Goal: Communication & Community: Ask a question

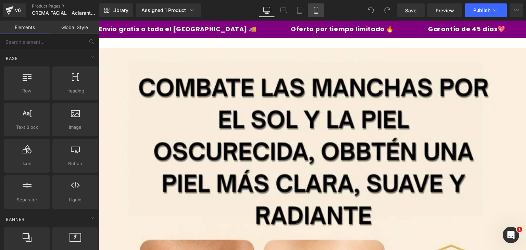
click at [312, 9] on link "Mobile" at bounding box center [316, 10] width 16 height 14
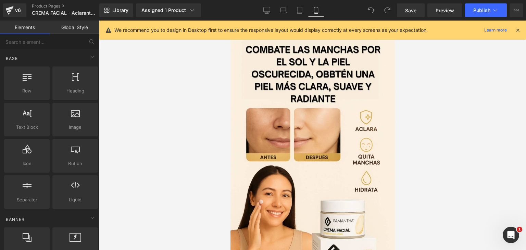
click at [515, 28] on icon at bounding box center [517, 30] width 6 height 6
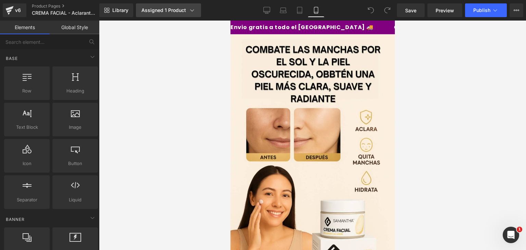
click at [185, 11] on div "Assigned 1 Product" at bounding box center [168, 10] width 54 height 7
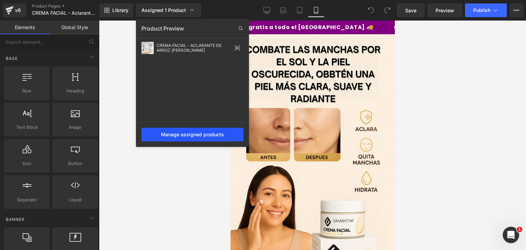
click at [203, 129] on div "Manage assigned products" at bounding box center [192, 135] width 102 height 14
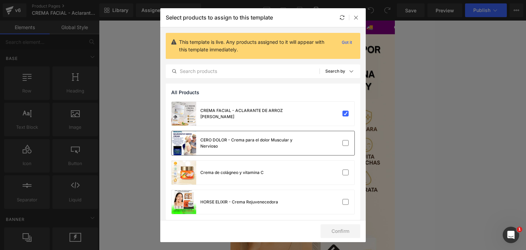
click at [345, 148] on div "CERO DOLOR - Crema para el dolor Muscular y Nervioso" at bounding box center [262, 143] width 183 height 24
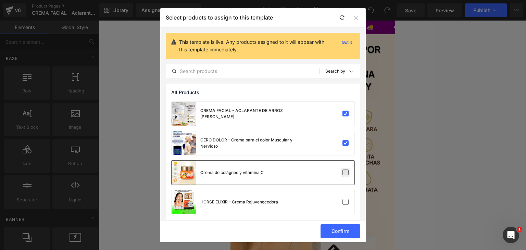
click at [342, 174] on label at bounding box center [345, 172] width 6 height 6
click at [345, 172] on input "checkbox" at bounding box center [345, 172] width 0 height 0
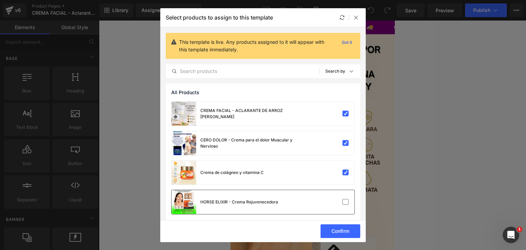
click at [346, 196] on div "HORSE ELIXIR - Crema Rejuvenecedora" at bounding box center [262, 202] width 183 height 24
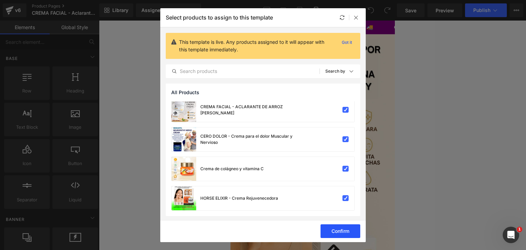
click at [335, 232] on button "Confirm" at bounding box center [340, 231] width 40 height 14
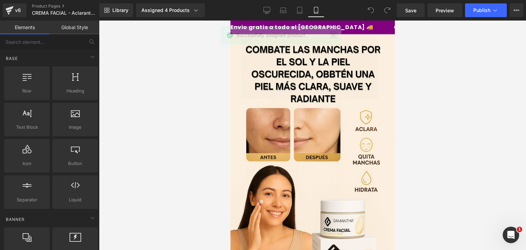
click at [334, 33] on link at bounding box center [334, 35] width 8 height 8
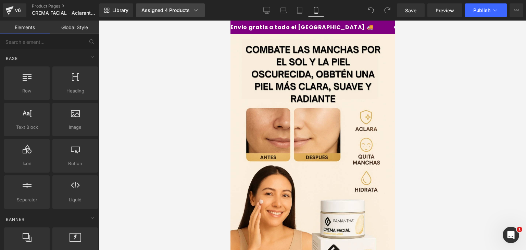
click at [183, 6] on link "Assigned 4 Products" at bounding box center [170, 10] width 69 height 14
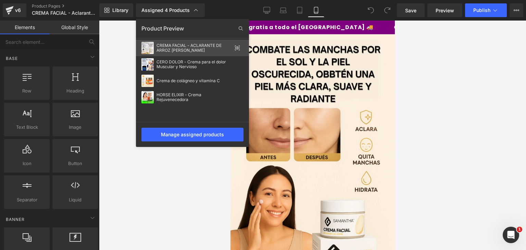
click at [179, 50] on div "CREMA FACIAL - ACLARANTE DE ARROZ [PERSON_NAME]" at bounding box center [193, 48] width 75 height 10
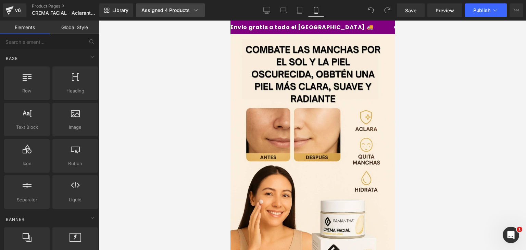
click at [182, 10] on div "Assigned 4 Products" at bounding box center [170, 10] width 58 height 7
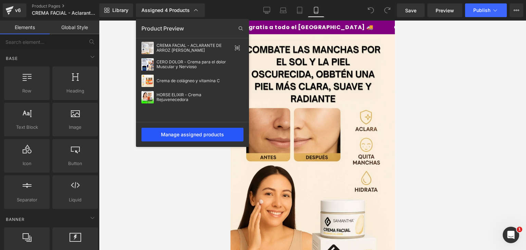
click at [201, 137] on div "Manage assigned products" at bounding box center [192, 135] width 102 height 14
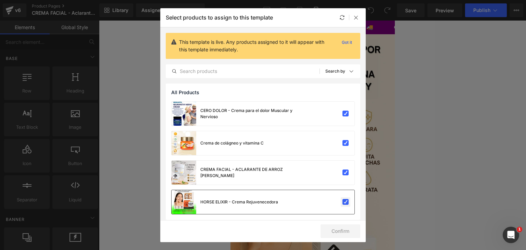
click at [342, 199] on label at bounding box center [345, 202] width 6 height 6
click at [345, 202] on input "checkbox" at bounding box center [345, 202] width 0 height 0
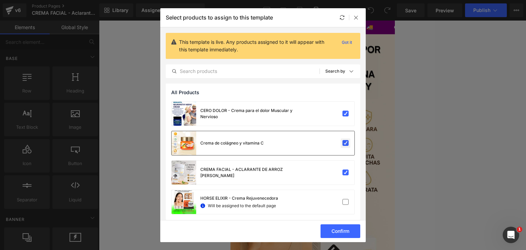
click at [344, 146] on label at bounding box center [345, 143] width 6 height 6
click at [345, 143] on input "checkbox" at bounding box center [345, 143] width 0 height 0
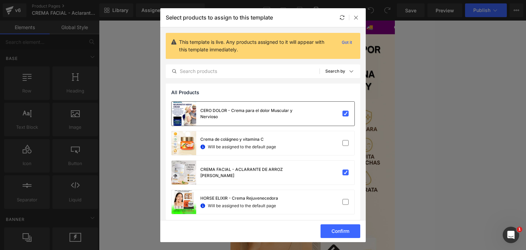
click at [343, 108] on div "CERO DOLOR - Crema para el dolor Muscular y Nervioso" at bounding box center [262, 114] width 183 height 24
click at [356, 230] on button "Confirm" at bounding box center [340, 231] width 40 height 14
click at [354, 18] on icon at bounding box center [355, 17] width 5 height 5
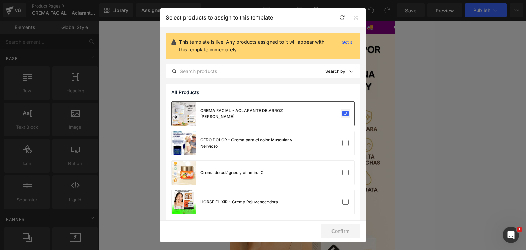
click at [342, 111] on label at bounding box center [345, 114] width 6 height 6
click at [345, 114] on input "checkbox" at bounding box center [345, 114] width 0 height 0
click at [342, 115] on label at bounding box center [345, 114] width 6 height 6
click at [345, 114] on input "checkbox" at bounding box center [345, 114] width 0 height 0
click at [357, 17] on icon at bounding box center [355, 17] width 5 height 5
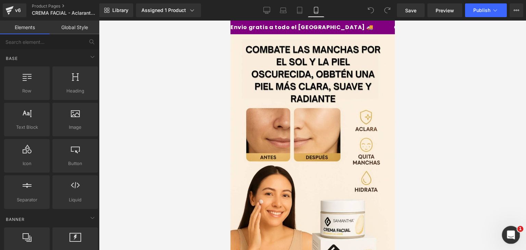
click at [516, 234] on div "Abrir Intercom Messenger" at bounding box center [509, 233] width 23 height 23
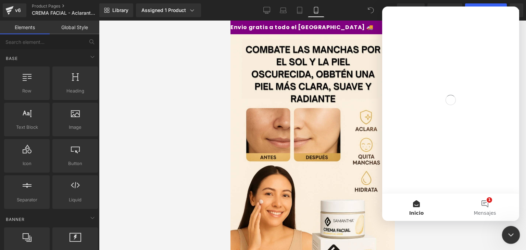
scroll to position [0, 0]
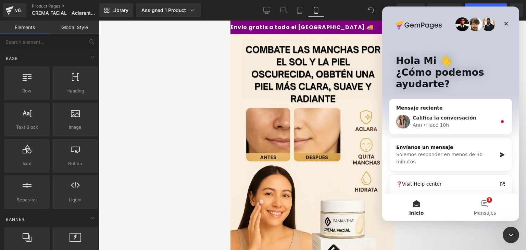
click at [479, 115] on div "Califica la conversación" at bounding box center [454, 117] width 84 height 7
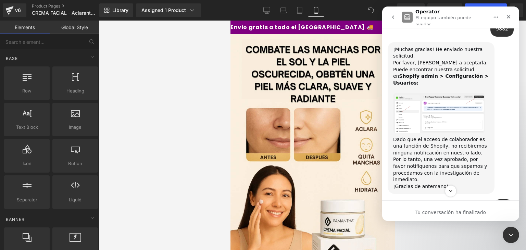
scroll to position [1001, 0]
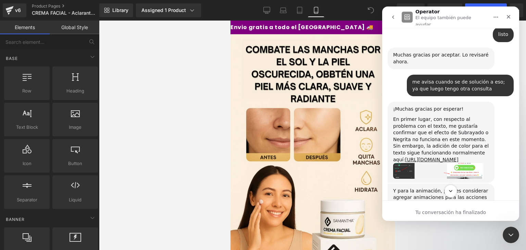
click at [450, 190] on icon "Scroll to bottom" at bounding box center [450, 191] width 6 height 6
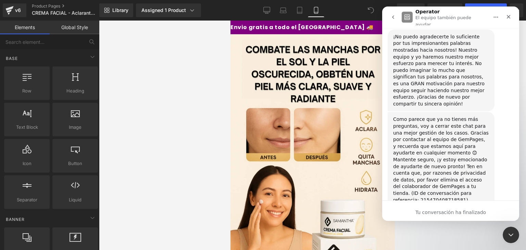
scroll to position [2203, 0]
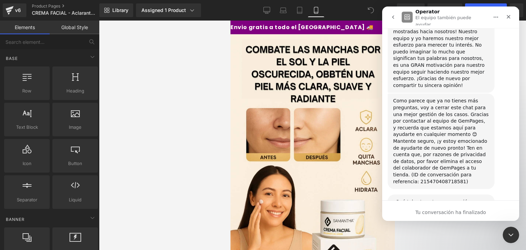
scroll to position [2195, 0]
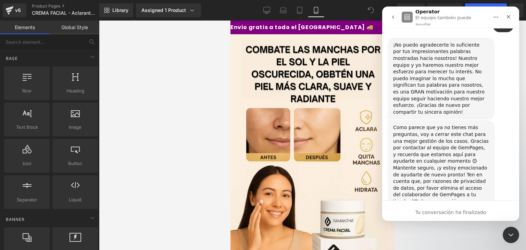
click at [290, 85] on div at bounding box center [263, 114] width 526 height 229
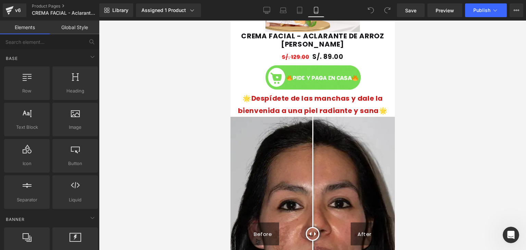
scroll to position [537, 0]
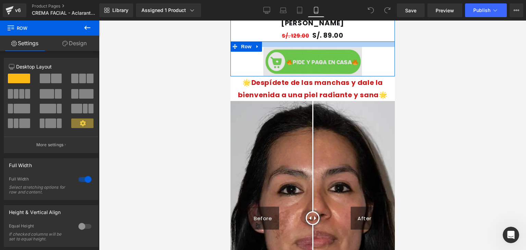
drag, startPoint x: 325, startPoint y: 42, endPoint x: 324, endPoint y: 48, distance: 5.8
click at [324, 48] on div "Image Row" at bounding box center [312, 58] width 164 height 35
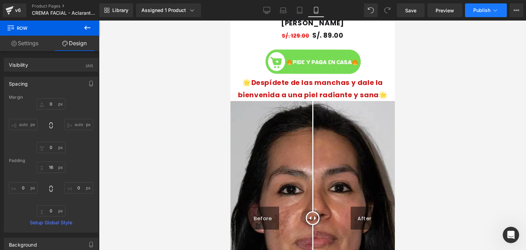
click at [479, 13] on span "Publish" at bounding box center [481, 10] width 17 height 5
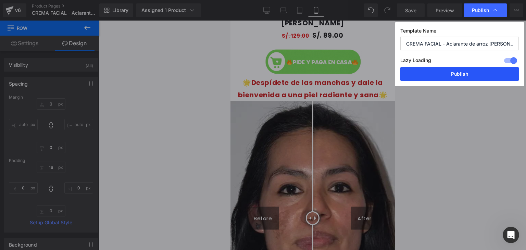
click at [465, 78] on button "Publish" at bounding box center [459, 74] width 118 height 14
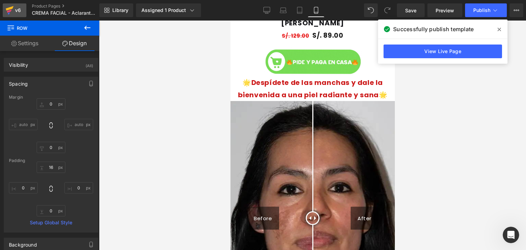
click at [13, 8] on icon at bounding box center [9, 10] width 8 height 17
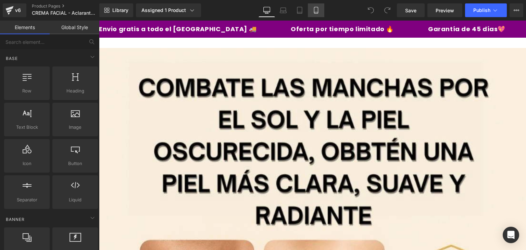
click at [318, 10] on icon at bounding box center [316, 10] width 4 height 7
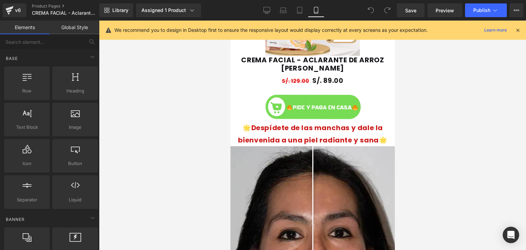
scroll to position [491, 0]
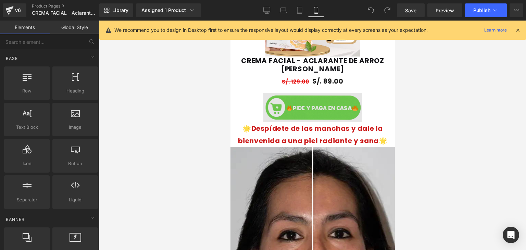
click at [329, 103] on img at bounding box center [312, 107] width 99 height 29
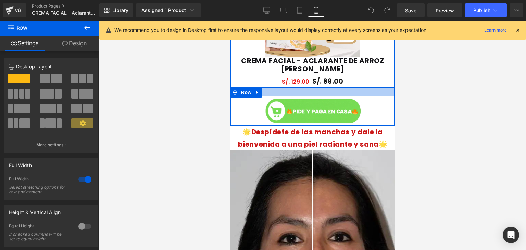
click at [329, 91] on div at bounding box center [312, 91] width 164 height 9
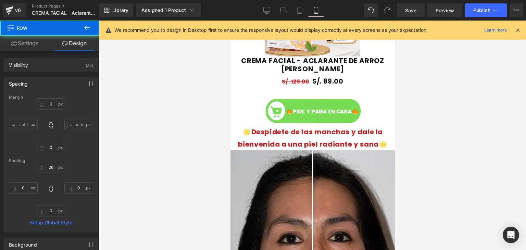
click at [415, 82] on div at bounding box center [312, 135] width 427 height 229
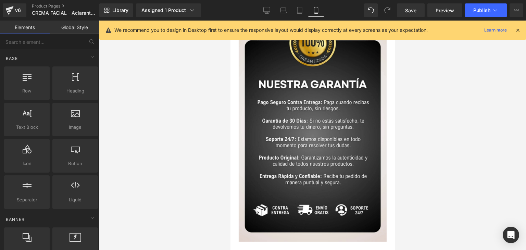
scroll to position [1647, 0]
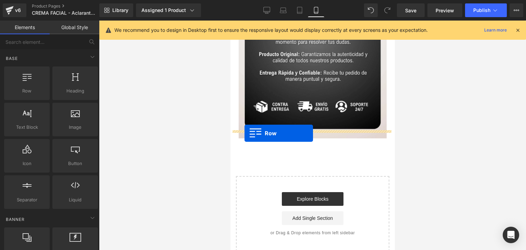
drag, startPoint x: 259, startPoint y: 107, endPoint x: 244, endPoint y: 133, distance: 30.4
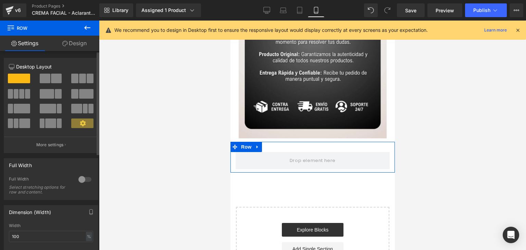
click at [79, 179] on div at bounding box center [85, 179] width 16 height 11
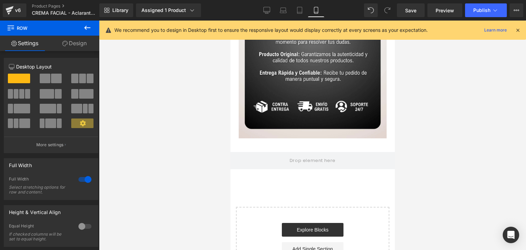
click at [87, 29] on icon at bounding box center [87, 28] width 8 height 8
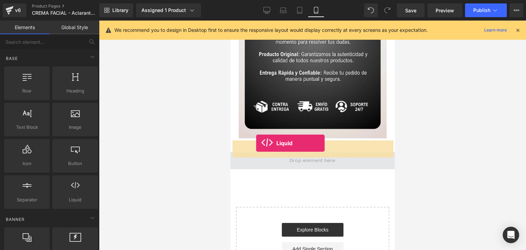
drag, startPoint x: 296, startPoint y: 219, endPoint x: 256, endPoint y: 143, distance: 85.4
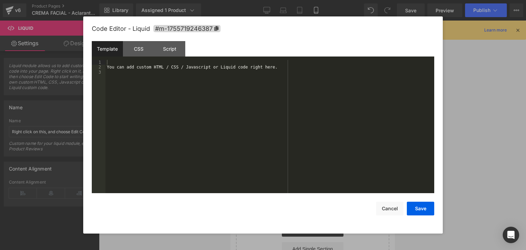
click at [319, 152] on div "Liquid" at bounding box center [312, 160] width 164 height 17
click at [268, 75] on div "You can add custom HTML / CSS / Javascript or Liquid code right here." at bounding box center [269, 131] width 329 height 143
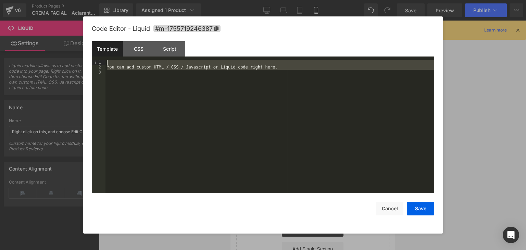
drag, startPoint x: 268, startPoint y: 75, endPoint x: 110, endPoint y: 63, distance: 158.9
click at [110, 63] on div "You can add custom HTML / CSS / Javascript or Liquid code right here." at bounding box center [269, 131] width 329 height 143
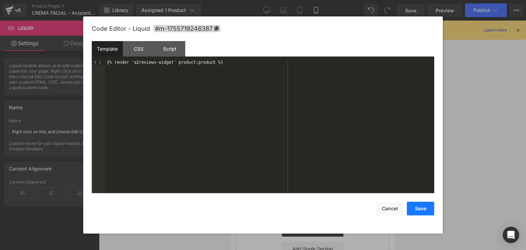
click at [412, 206] on button "Save" at bounding box center [420, 209] width 27 height 14
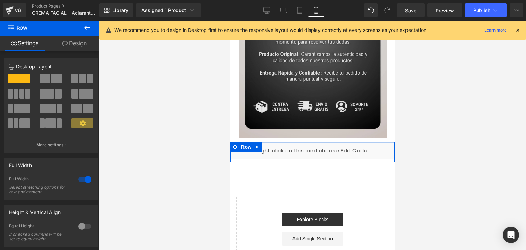
drag, startPoint x: 346, startPoint y: 131, endPoint x: 353, endPoint y: 118, distance: 15.0
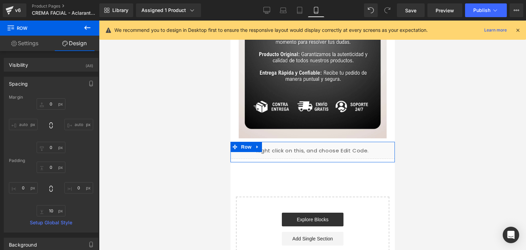
click at [86, 28] on icon at bounding box center [87, 28] width 6 height 4
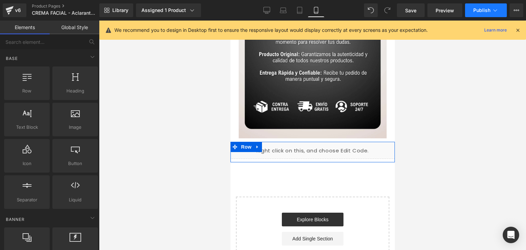
click at [483, 8] on span "Publish" at bounding box center [481, 10] width 17 height 5
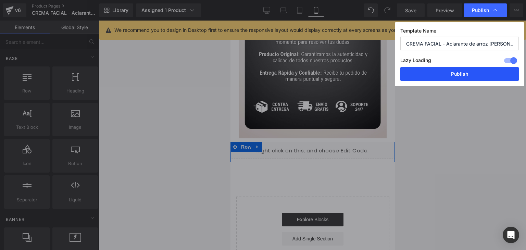
click at [459, 69] on button "Publish" at bounding box center [459, 74] width 118 height 14
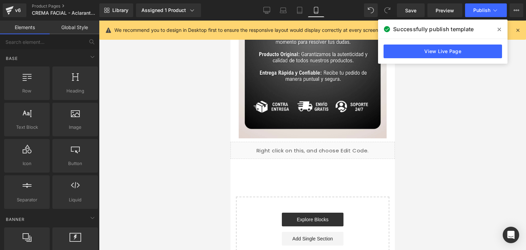
click at [496, 30] on span at bounding box center [499, 29] width 11 height 11
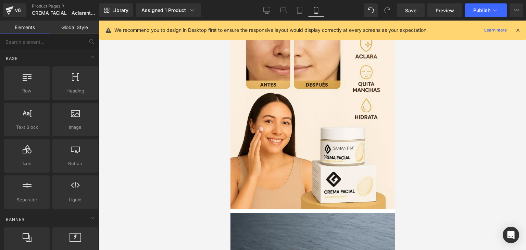
scroll to position [0, 0]
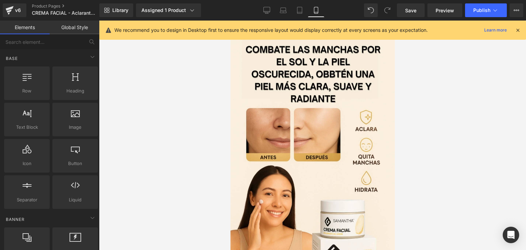
click at [518, 30] on icon at bounding box center [517, 30] width 6 height 6
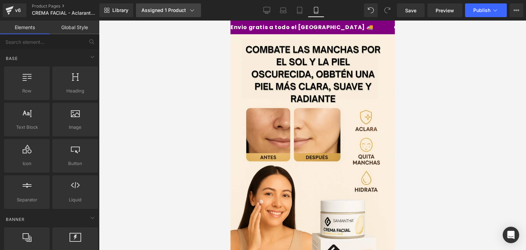
click at [181, 10] on div "Assigned 1 Product" at bounding box center [168, 10] width 54 height 7
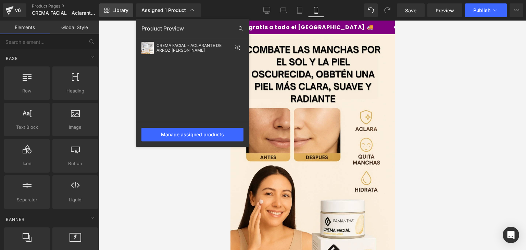
click at [115, 10] on span "Library" at bounding box center [120, 10] width 16 height 6
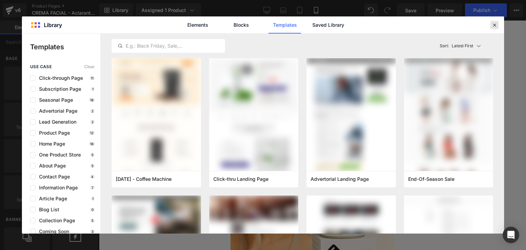
click at [495, 25] on icon at bounding box center [494, 25] width 6 height 6
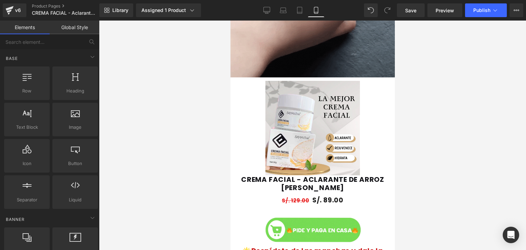
scroll to position [385, 0]
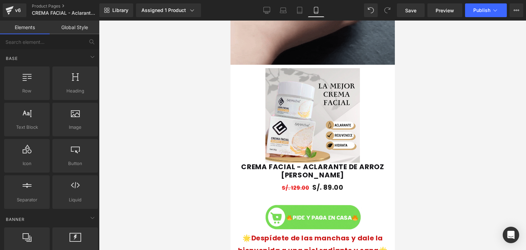
click at [329, 107] on img at bounding box center [312, 115] width 94 height 94
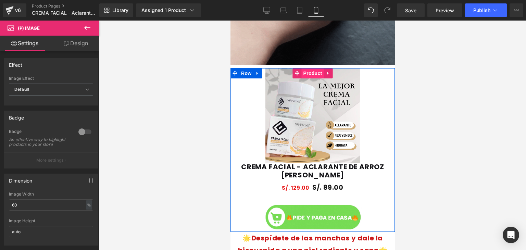
click at [310, 76] on span "Product" at bounding box center [312, 73] width 22 height 10
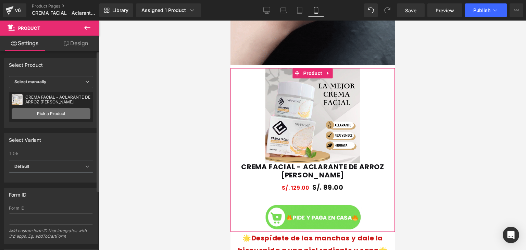
click at [69, 113] on link "Pick a Product" at bounding box center [51, 113] width 79 height 11
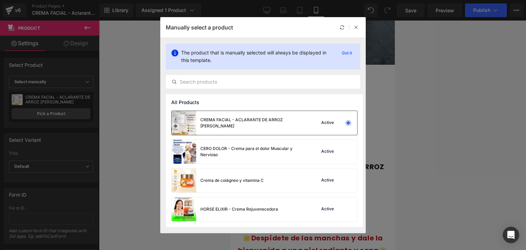
click at [303, 127] on div "CREMA FACIAL - ACLARANTE DE ARROZ SAMANTHA Active" at bounding box center [264, 123] width 186 height 24
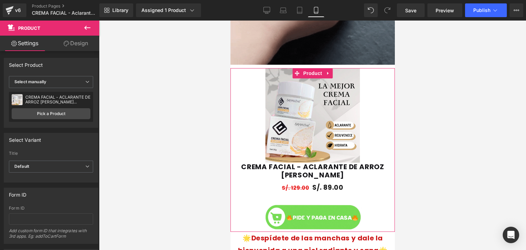
click at [82, 42] on link "Design" at bounding box center [76, 43] width 50 height 15
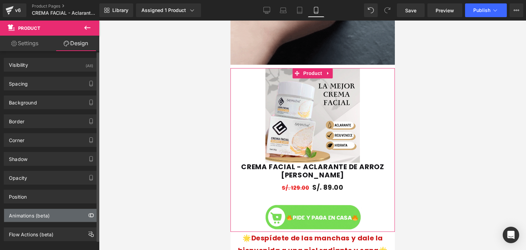
click at [88, 213] on icon "button" at bounding box center [89, 215] width 3 height 4
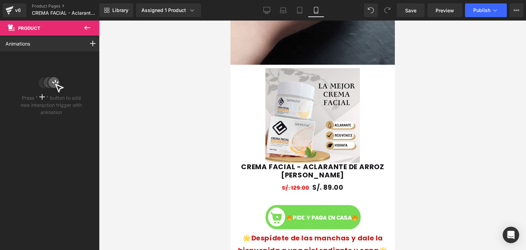
click at [88, 27] on icon at bounding box center [87, 28] width 8 height 8
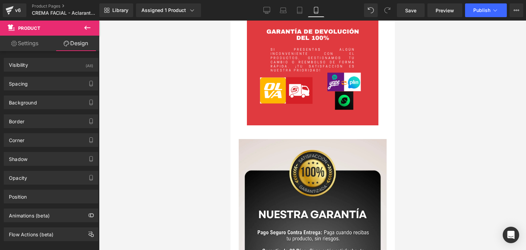
scroll to position [1667, 0]
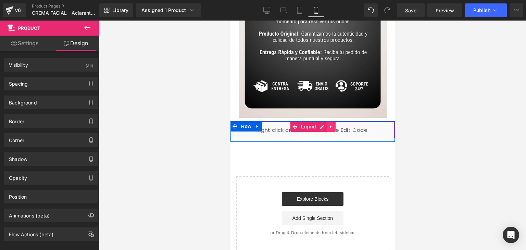
click at [330, 121] on link at bounding box center [330, 126] width 9 height 10
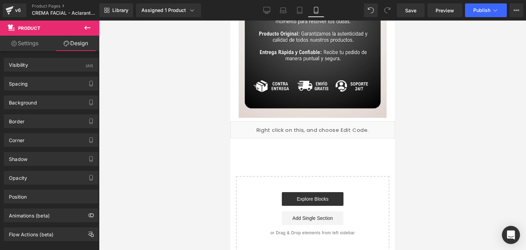
click at [510, 236] on icon "Open Intercom Messenger" at bounding box center [511, 234] width 8 height 9
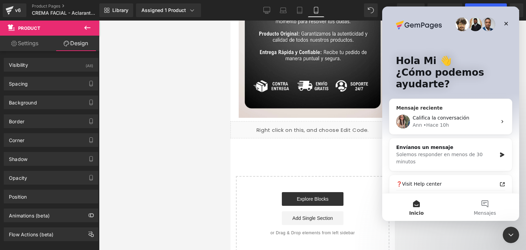
scroll to position [0, 0]
click at [428, 125] on div "• Hace 10h" at bounding box center [436, 124] width 26 height 7
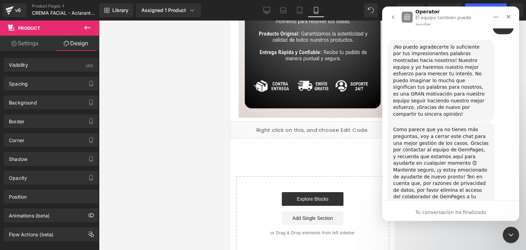
scroll to position [2195, 0]
click at [439, 209] on div "Tu conversación ha finalizado" at bounding box center [450, 212] width 137 height 7
click at [392, 18] on button "go back" at bounding box center [392, 17] width 13 height 13
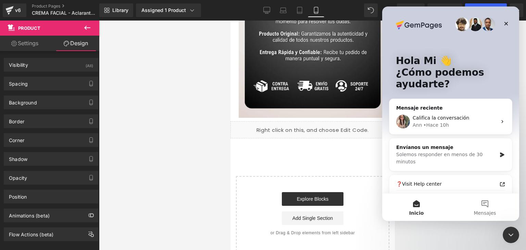
scroll to position [0, 0]
click at [445, 154] on div "Solemos responder en menos de 30 minutos" at bounding box center [446, 158] width 100 height 14
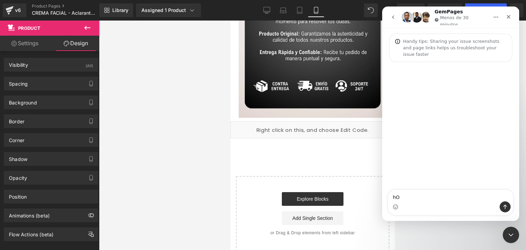
type textarea "h"
type textarea "Hola buenas tardes"
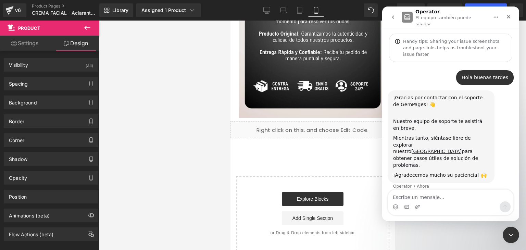
click at [392, 16] on icon "go back" at bounding box center [392, 16] width 5 height 5
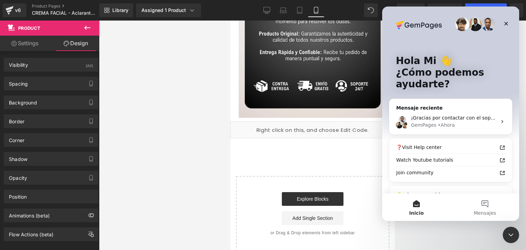
click at [209, 125] on div at bounding box center [263, 114] width 526 height 229
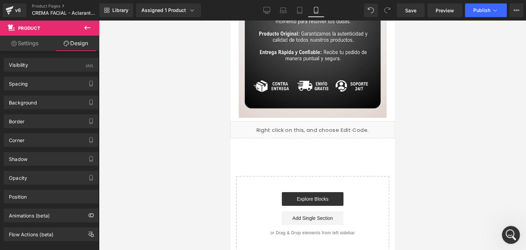
click at [510, 231] on icon "Abrir Intercom Messenger" at bounding box center [509, 233] width 11 height 11
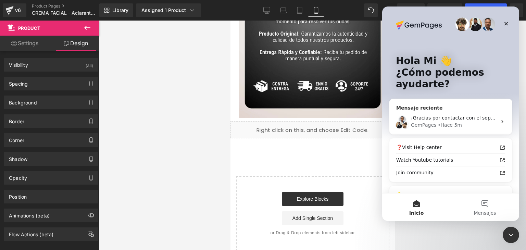
click at [470, 123] on div "GemPages • Hace 5m" at bounding box center [454, 124] width 86 height 7
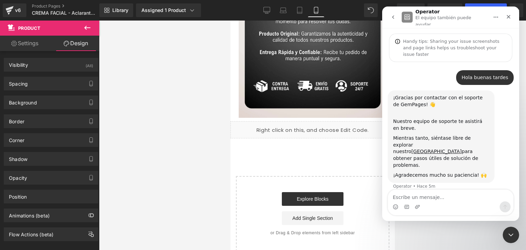
click at [442, 202] on div "Intercom Messenger" at bounding box center [450, 206] width 125 height 11
click at [438, 195] on textarea "Escribe un mensaje..." at bounding box center [450, 196] width 125 height 12
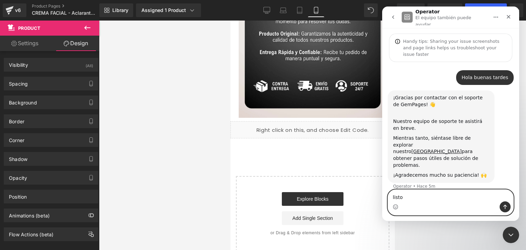
type textarea "listo"
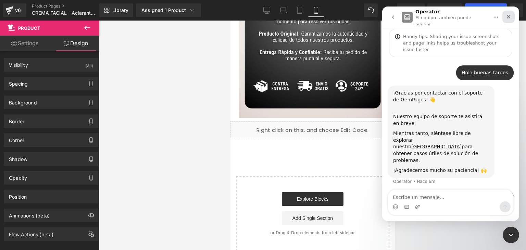
click at [510, 16] on icon "Cerrar" at bounding box center [508, 16] width 5 height 5
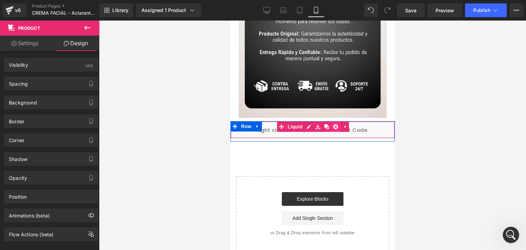
click at [334, 124] on icon at bounding box center [335, 126] width 5 height 5
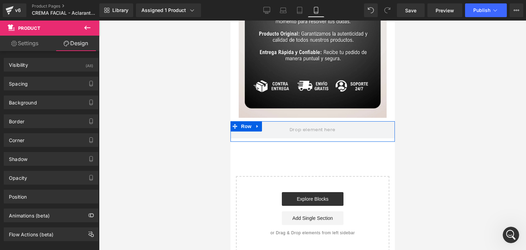
scroll to position [1664, 0]
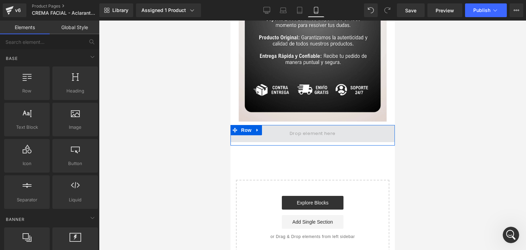
click at [329, 125] on span at bounding box center [312, 133] width 164 height 17
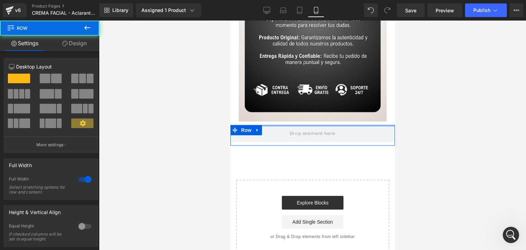
click at [344, 125] on div at bounding box center [312, 126] width 164 height 2
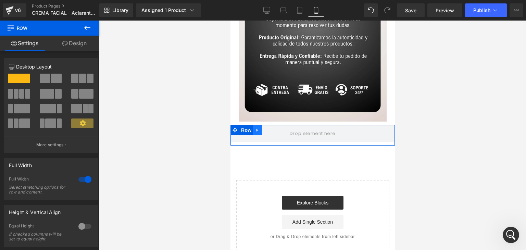
click at [255, 128] on icon at bounding box center [257, 130] width 5 height 5
click at [272, 128] on icon at bounding box center [274, 130] width 5 height 5
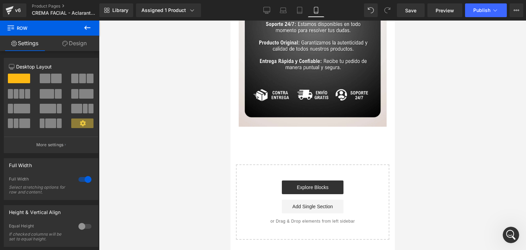
scroll to position [1643, 0]
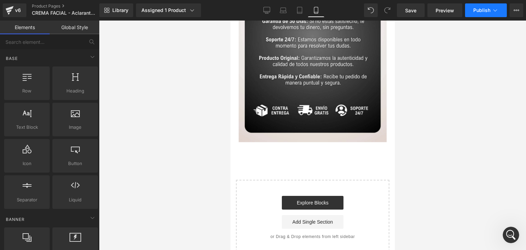
click at [481, 12] on span "Publish" at bounding box center [481, 10] width 17 height 5
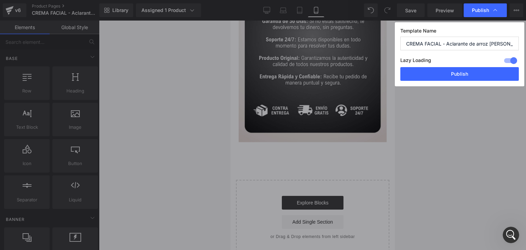
click at [508, 62] on div at bounding box center [510, 60] width 16 height 11
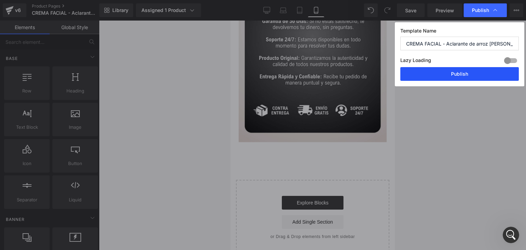
click at [471, 73] on button "Publish" at bounding box center [459, 74] width 118 height 14
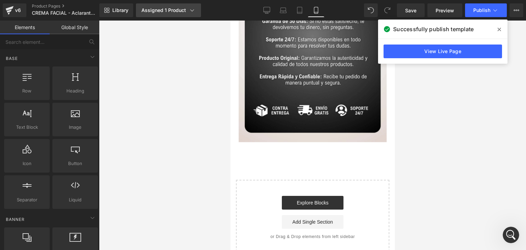
click at [186, 13] on div "Assigned 1 Product" at bounding box center [168, 10] width 54 height 7
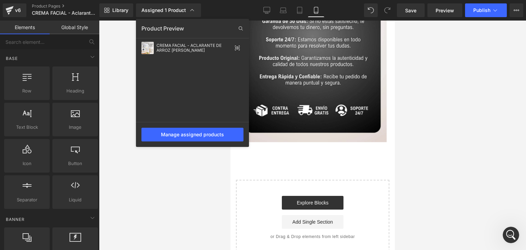
click at [410, 71] on div at bounding box center [312, 135] width 427 height 229
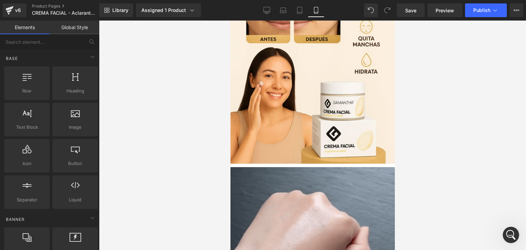
scroll to position [0, 0]
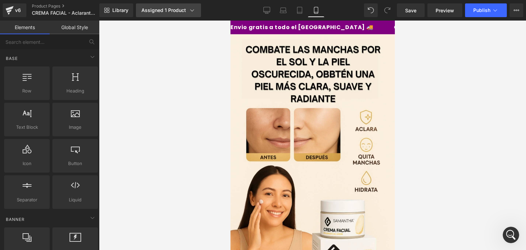
click at [179, 13] on div "Assigned 1 Product" at bounding box center [168, 10] width 54 height 7
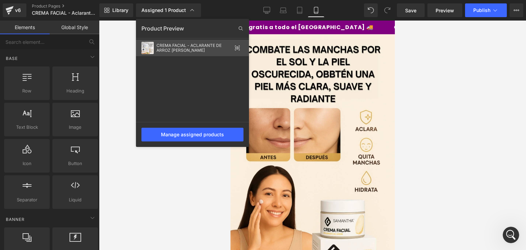
click at [185, 52] on div "CREMA FACIAL - ACLARANTE DE ARROZ [PERSON_NAME]" at bounding box center [193, 48] width 75 height 10
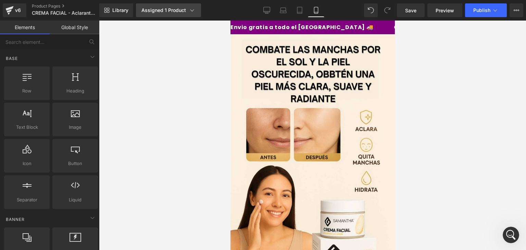
click at [181, 14] on link "Assigned 1 Product" at bounding box center [168, 10] width 65 height 14
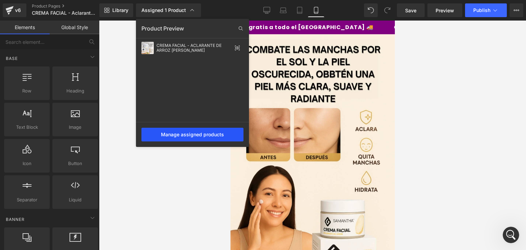
click at [204, 132] on div "Manage assigned products" at bounding box center [192, 135] width 102 height 14
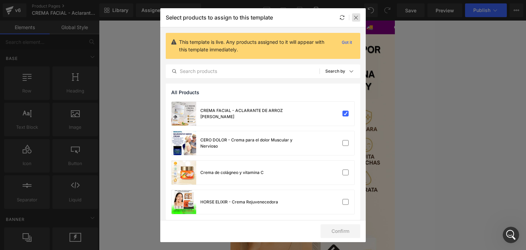
click at [357, 18] on icon at bounding box center [355, 17] width 5 height 5
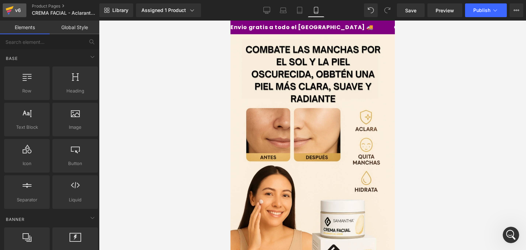
click at [17, 9] on div "v6" at bounding box center [18, 10] width 9 height 9
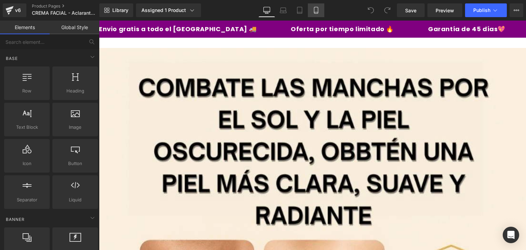
click icon
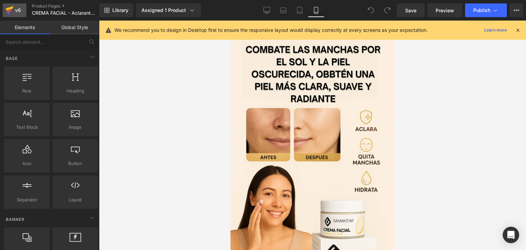
click div "v6"
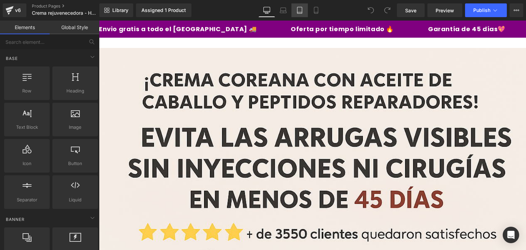
click at [307, 12] on link "Tablet" at bounding box center [299, 10] width 16 height 14
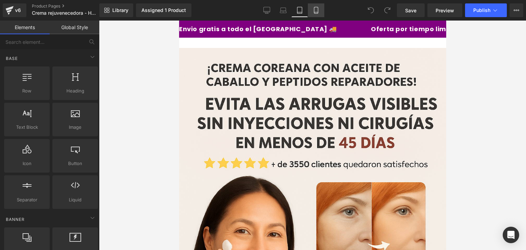
click at [315, 11] on icon at bounding box center [315, 10] width 7 height 7
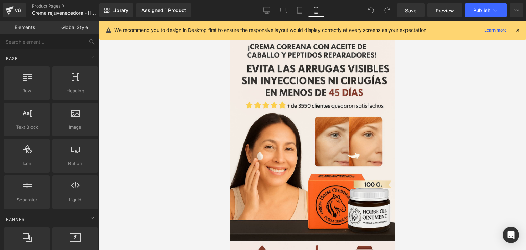
scroll to position [14, 0]
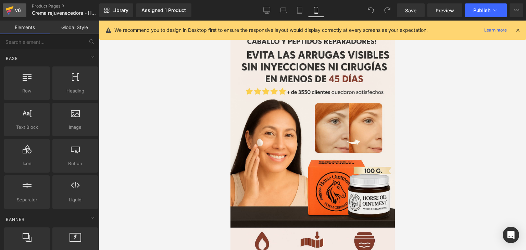
click at [18, 9] on div "v6" at bounding box center [18, 10] width 9 height 9
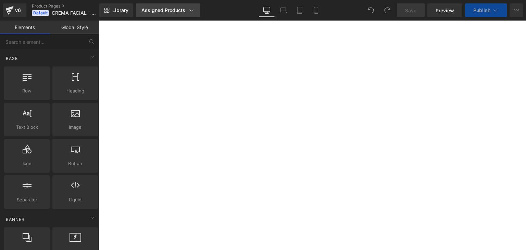
click at [164, 13] on div "Assigned Products" at bounding box center [167, 10] width 53 height 7
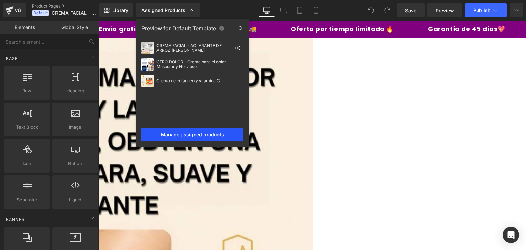
click at [209, 135] on div "Manage assigned products" at bounding box center [192, 135] width 102 height 14
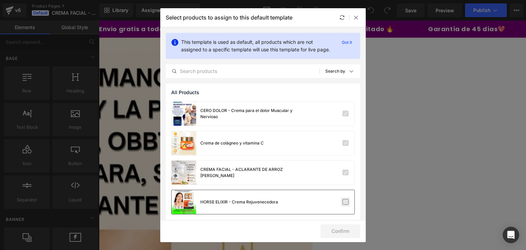
click at [344, 205] on label at bounding box center [345, 202] width 6 height 6
click at [345, 202] on input "checkbox" at bounding box center [345, 202] width 0 height 0
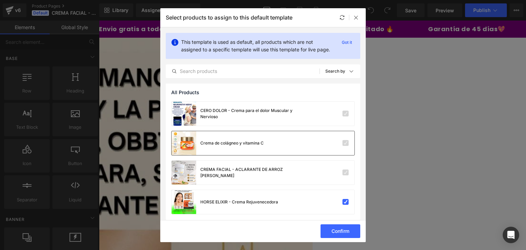
scroll to position [11, 0]
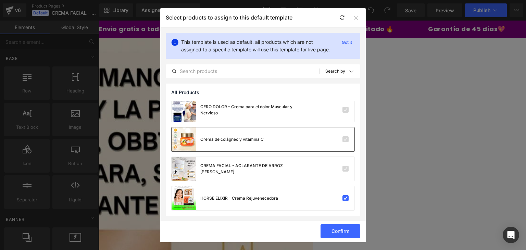
click at [335, 136] on div at bounding box center [333, 139] width 30 height 7
click at [335, 137] on div at bounding box center [333, 139] width 30 height 7
click at [340, 229] on button "Confirm" at bounding box center [340, 231] width 40 height 14
click at [359, 20] on div at bounding box center [356, 17] width 8 height 8
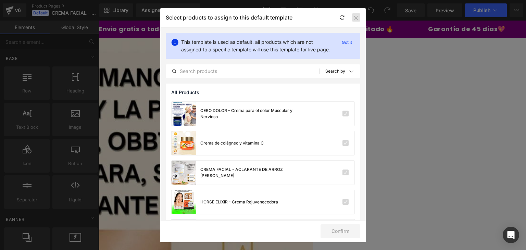
click at [357, 21] on div at bounding box center [356, 17] width 8 height 8
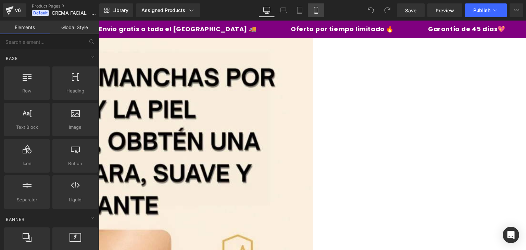
click at [315, 11] on icon at bounding box center [315, 10] width 7 height 7
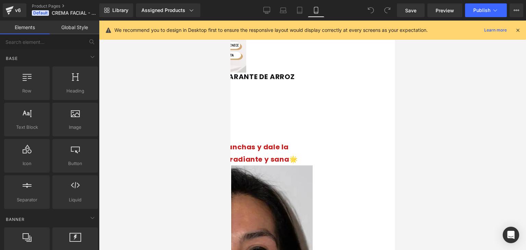
scroll to position [464, 0]
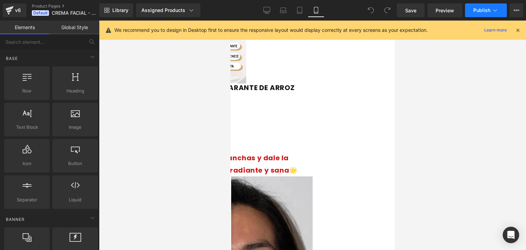
click at [483, 14] on button "Publish" at bounding box center [486, 10] width 42 height 14
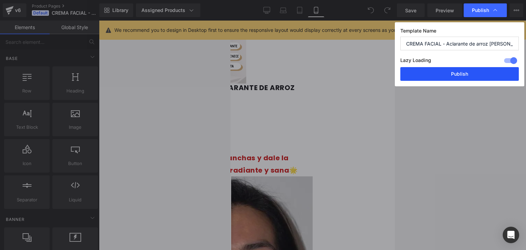
click at [458, 75] on button "Publish" at bounding box center [459, 74] width 118 height 14
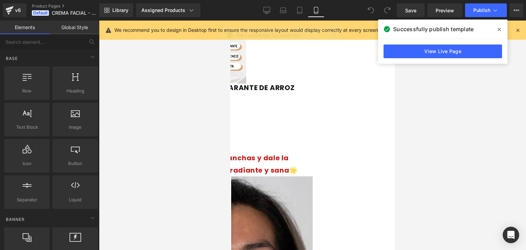
click at [500, 27] on icon at bounding box center [498, 29] width 3 height 5
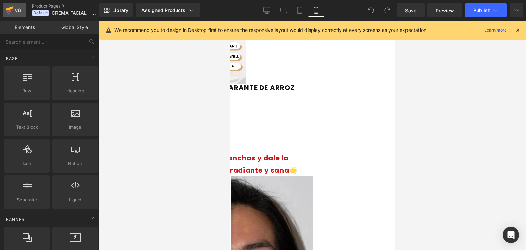
click at [16, 12] on div "v6" at bounding box center [18, 10] width 9 height 9
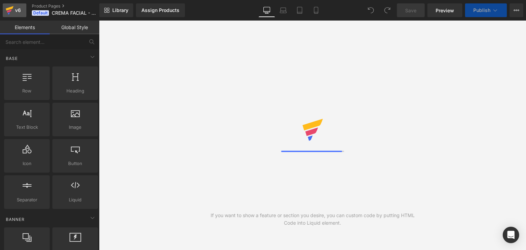
click at [11, 9] on icon at bounding box center [10, 8] width 8 height 4
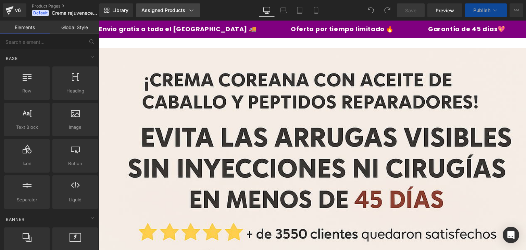
click at [172, 13] on div "Assigned Products" at bounding box center [167, 10] width 53 height 7
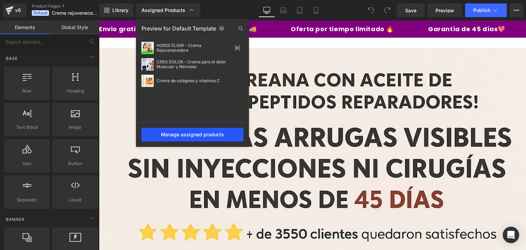
click at [199, 132] on div "Manage assigned products" at bounding box center [192, 135] width 102 height 14
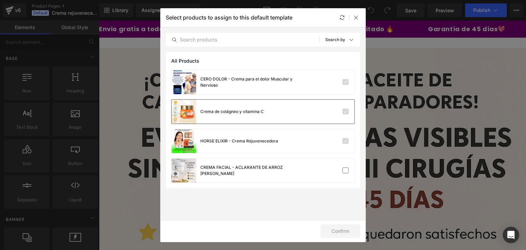
click at [344, 119] on div "Crema de colágneo y vitamina C" at bounding box center [262, 112] width 183 height 24
click at [344, 85] on label at bounding box center [345, 82] width 6 height 6
click at [345, 82] on input "checkbox" at bounding box center [345, 82] width 0 height 0
click at [359, 17] on div at bounding box center [356, 17] width 8 height 8
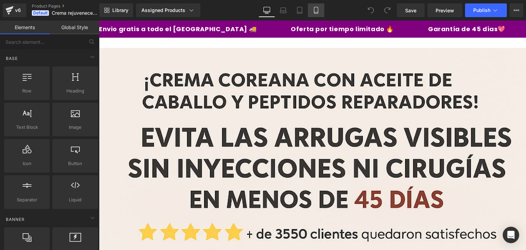
click at [322, 13] on link "Mobile" at bounding box center [316, 10] width 16 height 14
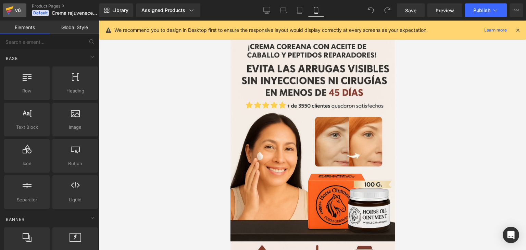
click at [15, 9] on div "v6" at bounding box center [18, 10] width 9 height 9
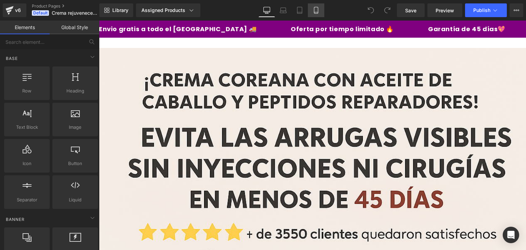
click at [310, 14] on link "Mobile" at bounding box center [316, 10] width 16 height 14
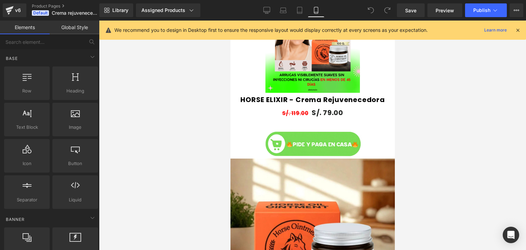
scroll to position [456, 0]
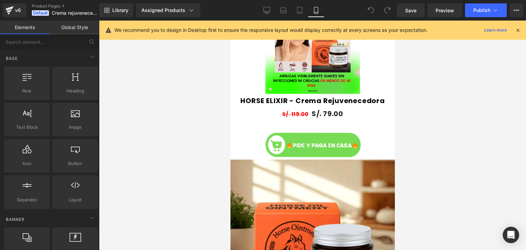
click at [313, 74] on img at bounding box center [312, 46] width 94 height 94
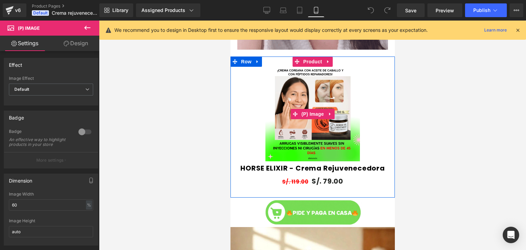
scroll to position [388, 0]
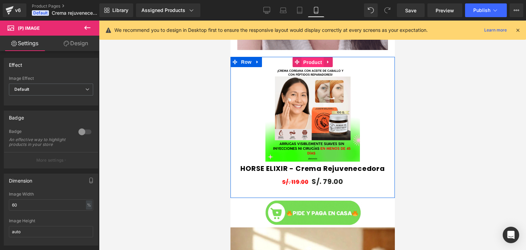
click at [304, 61] on span "Product" at bounding box center [312, 62] width 22 height 10
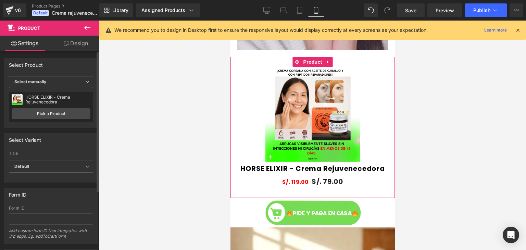
click at [76, 84] on span "Select manually" at bounding box center [51, 82] width 84 height 12
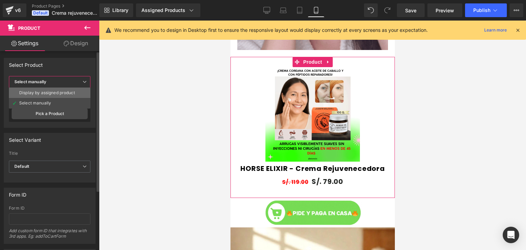
click at [56, 90] on div "Display by assigned product" at bounding box center [47, 92] width 56 height 5
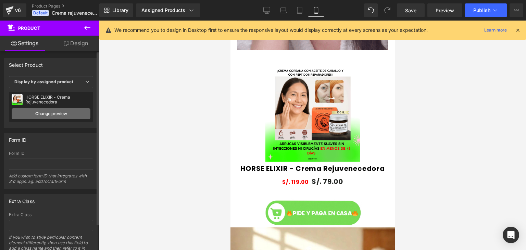
click at [68, 108] on link "Change preview" at bounding box center [51, 113] width 79 height 11
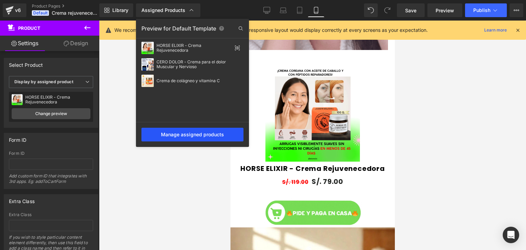
click at [196, 135] on div "Manage assigned products" at bounding box center [192, 135] width 102 height 14
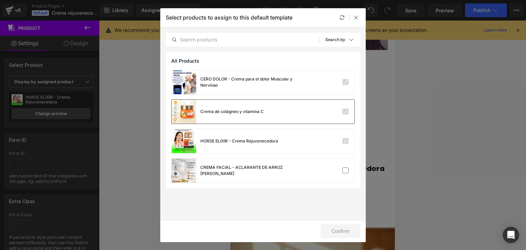
click at [345, 114] on label at bounding box center [345, 111] width 6 height 6
click at [345, 112] on input "checkbox" at bounding box center [345, 112] width 0 height 0
click at [345, 42] on div "Sort: Search by" at bounding box center [342, 40] width 35 height 14
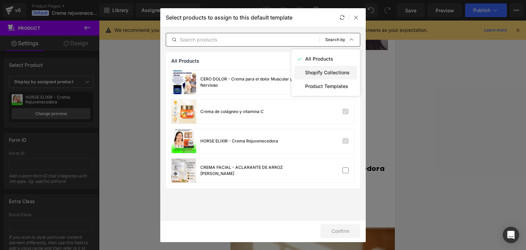
click at [301, 74] on div at bounding box center [299, 72] width 5 height 5
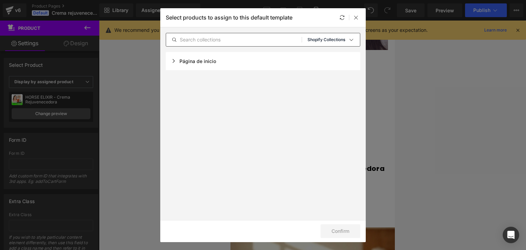
click at [333, 40] on p "Shopify Collections" at bounding box center [326, 39] width 38 height 5
click at [306, 88] on p "Product Templates" at bounding box center [326, 86] width 43 height 5
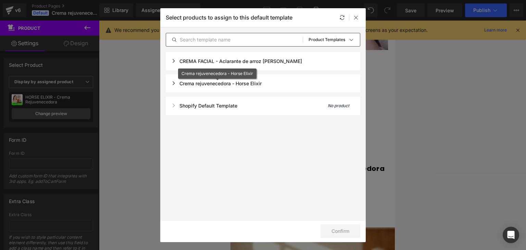
click at [178, 82] on div "Crema rejuvenecedora - Horse Elixir" at bounding box center [216, 83] width 90 height 6
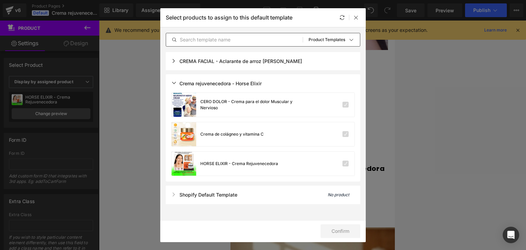
click at [199, 62] on div "CREMA FACIAL - Aclarante de arroz Samantha" at bounding box center [236, 61] width 131 height 6
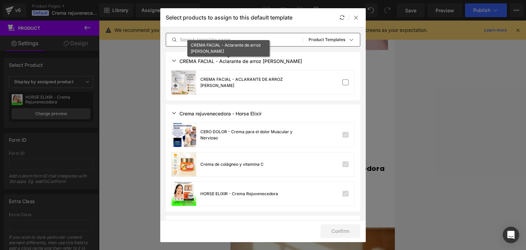
click at [199, 62] on div "CREMA FACIAL - Aclarante de arroz Samantha" at bounding box center [236, 61] width 131 height 6
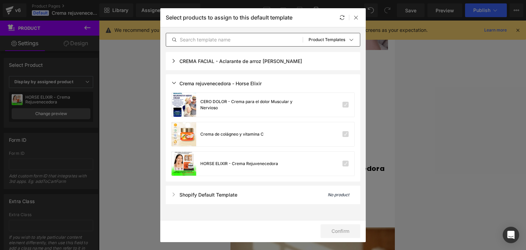
click at [177, 84] on div "Crema rejuvenecedora - Horse Elixir" at bounding box center [216, 83] width 90 height 6
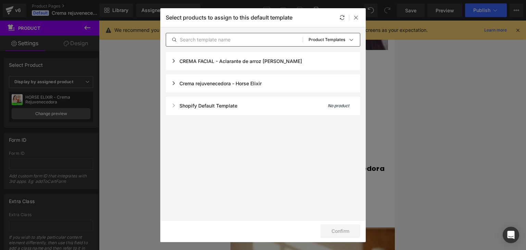
click at [176, 108] on div "Shopify Default Template No product" at bounding box center [263, 106] width 194 height 18
click at [208, 108] on div "Shopify Default Template" at bounding box center [204, 106] width 66 height 6
click at [183, 76] on div "Crema rejuvenecedora - Horse Elixir" at bounding box center [263, 83] width 194 height 18
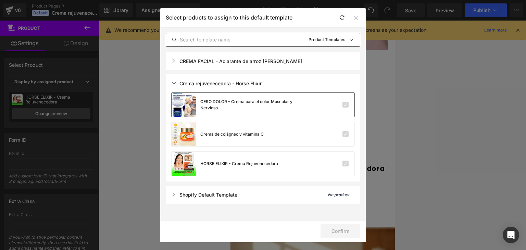
click at [340, 108] on div "CERO DOLOR - Crema para el dolor Muscular y Nervioso" at bounding box center [262, 105] width 183 height 24
click at [342, 132] on label at bounding box center [345, 134] width 6 height 6
click at [345, 134] on input "checkbox" at bounding box center [345, 134] width 0 height 0
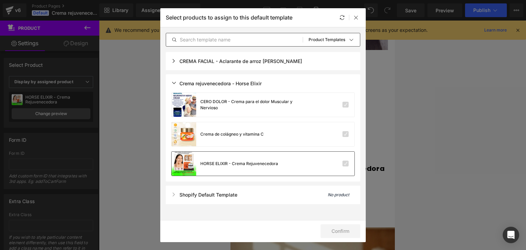
click at [343, 156] on div "HORSE ELIXIR - Crema Rejuvenecedora" at bounding box center [262, 164] width 183 height 24
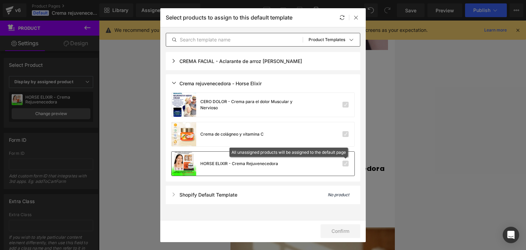
click at [345, 165] on label at bounding box center [345, 164] width 6 height 6
click at [345, 164] on input "checkbox" at bounding box center [345, 164] width 0 height 0
click at [340, 156] on div "All unassigned products will be assigned to the default page" at bounding box center [288, 152] width 118 height 9
click at [344, 164] on label at bounding box center [345, 164] width 6 height 6
click at [345, 164] on input "checkbox" at bounding box center [345, 164] width 0 height 0
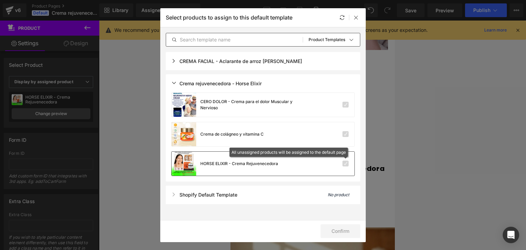
click at [344, 164] on label at bounding box center [345, 164] width 6 height 6
click at [345, 164] on input "checkbox" at bounding box center [345, 164] width 0 height 0
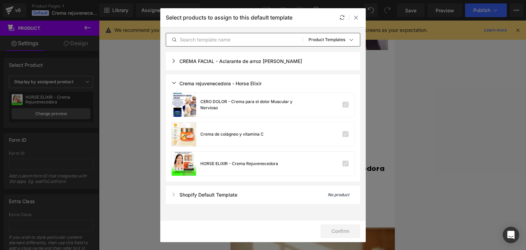
click at [273, 63] on div "CREMA FACIAL - Aclarante de arroz Samantha" at bounding box center [236, 61] width 131 height 6
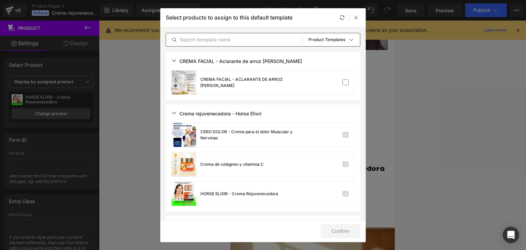
click at [273, 63] on div "CREMA FACIAL - Aclarante de arroz Samantha" at bounding box center [236, 61] width 131 height 6
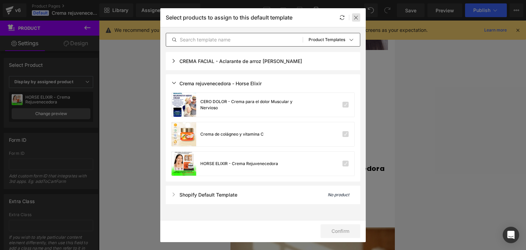
click at [356, 18] on icon at bounding box center [355, 17] width 5 height 5
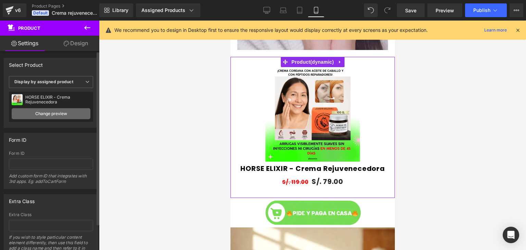
click at [70, 113] on link "Change preview" at bounding box center [51, 113] width 79 height 11
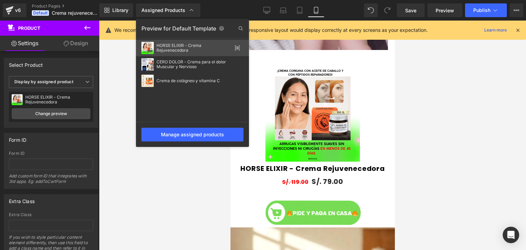
click at [190, 46] on div "HORSE ELIXIR - Crema Rejuvenecedora" at bounding box center [193, 48] width 75 height 10
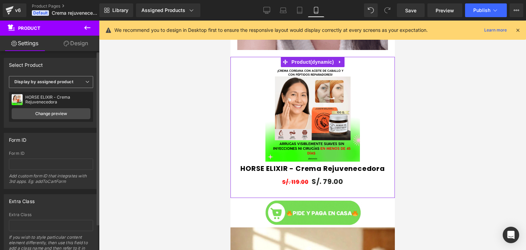
click at [85, 82] on icon at bounding box center [87, 82] width 4 height 4
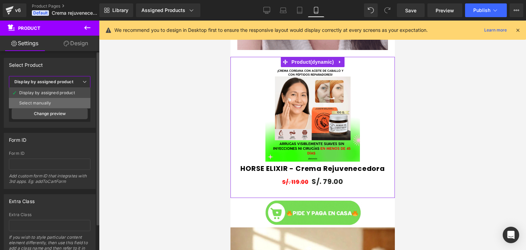
click at [39, 101] on div "Select manually" at bounding box center [35, 103] width 32 height 5
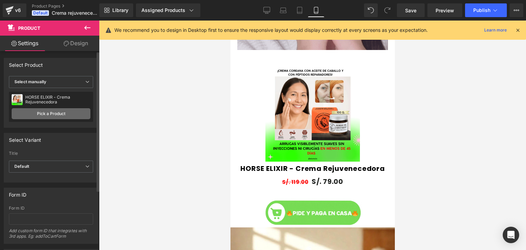
click at [58, 112] on link "Pick a Product" at bounding box center [51, 113] width 79 height 11
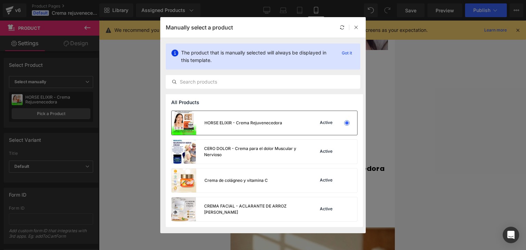
click at [204, 124] on div "HORSE ELIXIR - Crema Rejuvenecedora" at bounding box center [243, 123] width 78 height 6
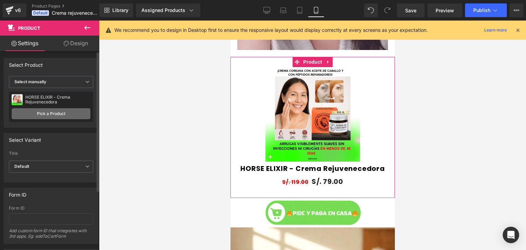
click at [74, 113] on link "Pick a Product" at bounding box center [51, 113] width 79 height 11
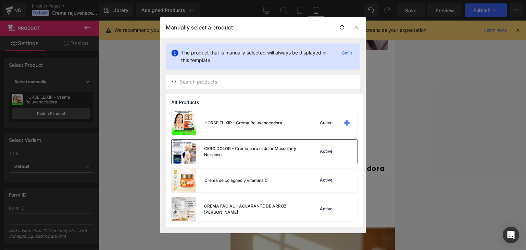
click at [225, 148] on div "CERO DOLOR - Crema para el dolor Muscular y Nervioso" at bounding box center [254, 151] width 101 height 12
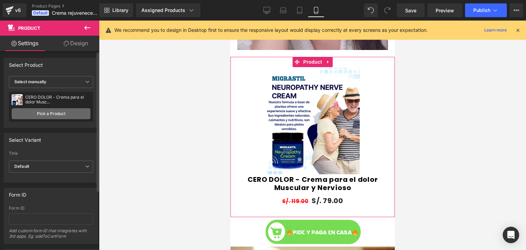
click at [70, 115] on link "Pick a Product" at bounding box center [51, 113] width 79 height 11
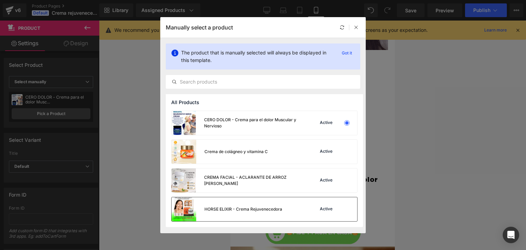
click at [205, 206] on div "HORSE ELIXIR - Crema Rejuvenecedora" at bounding box center [243, 209] width 78 height 6
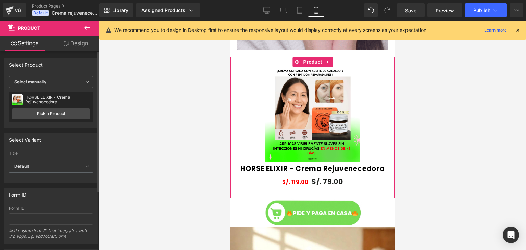
click at [85, 82] on icon at bounding box center [87, 82] width 4 height 4
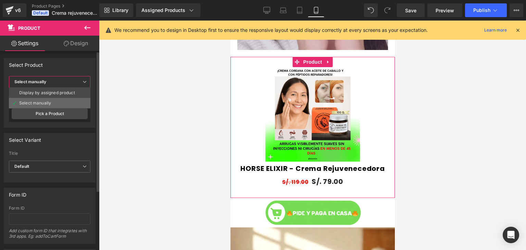
click at [66, 101] on li "Select manually" at bounding box center [49, 103] width 81 height 10
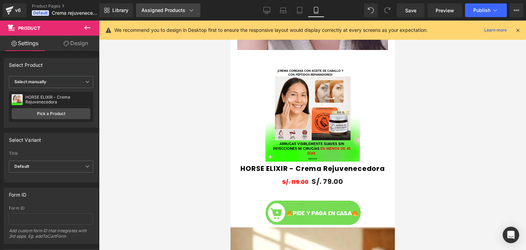
click at [194, 11] on link "Assigned Products" at bounding box center [168, 10] width 64 height 14
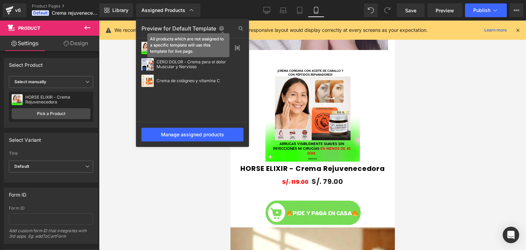
click at [220, 30] on icon at bounding box center [221, 28] width 5 height 5
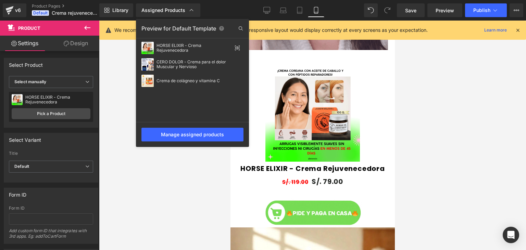
click at [193, 27] on div "Preview for Default Template" at bounding box center [192, 28] width 113 height 11
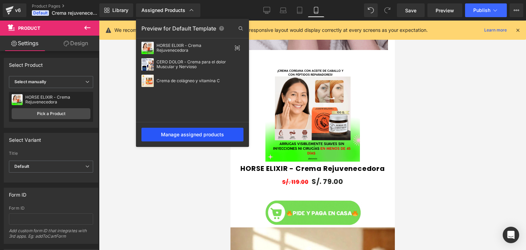
drag, startPoint x: 222, startPoint y: 142, endPoint x: 201, endPoint y: 136, distance: 21.5
click at [201, 136] on div "Manage assigned products" at bounding box center [192, 135] width 102 height 14
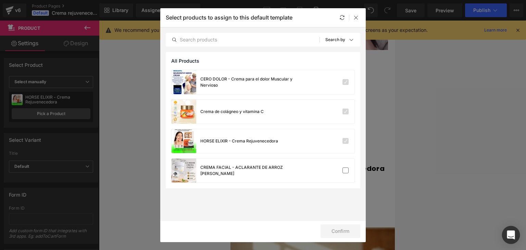
click at [509, 237] on icon "Open Intercom Messenger" at bounding box center [511, 234] width 8 height 9
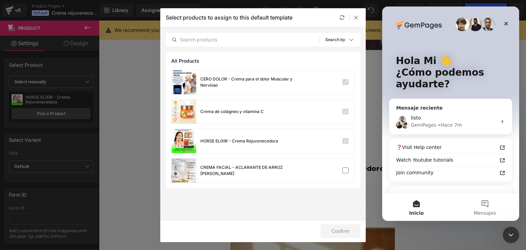
click at [453, 109] on div "listo GemPages • Hace 7m" at bounding box center [450, 121] width 123 height 25
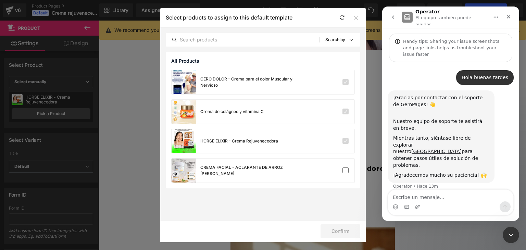
scroll to position [5, 0]
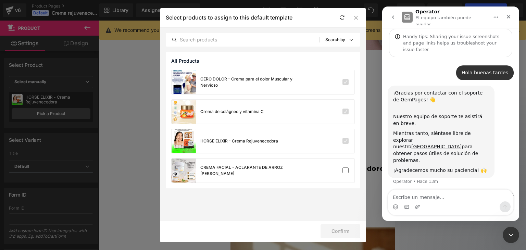
click at [431, 196] on textarea "Escribe un mensaje..." at bounding box center [450, 196] width 125 height 12
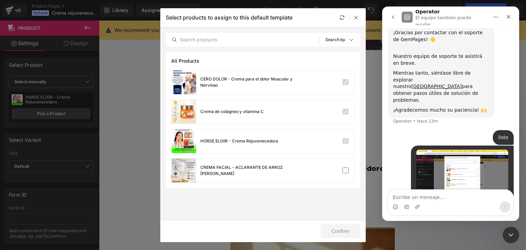
scroll to position [65, 0]
type textarea "c"
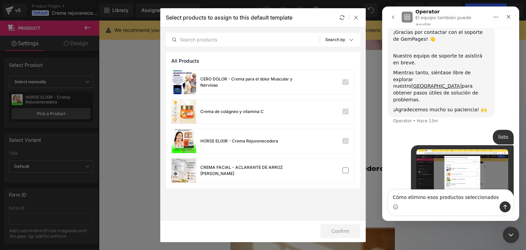
type textarea "Cómo elimino esos productos seleccionados"
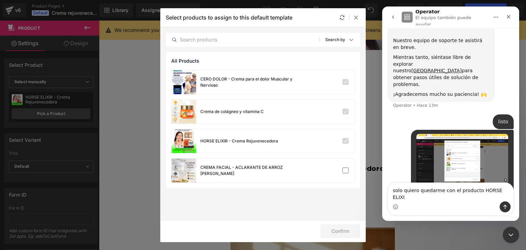
type textarea "solo quiero quedarme con el producto HORSE ELIXIR"
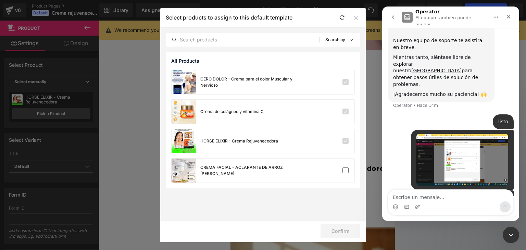
scroll to position [103, 0]
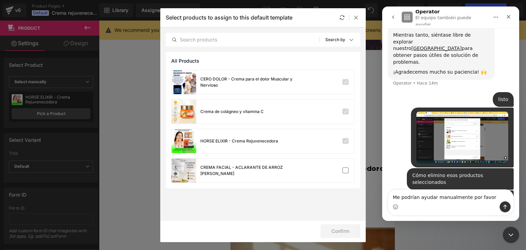
type textarea "Me podrían ayudar manualmente por favor"
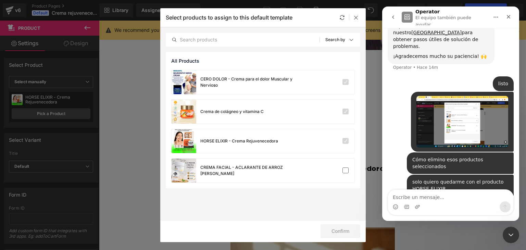
click at [357, 17] on div at bounding box center [263, 114] width 526 height 229
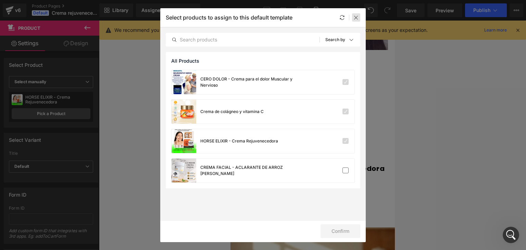
click at [358, 16] on icon at bounding box center [355, 17] width 5 height 5
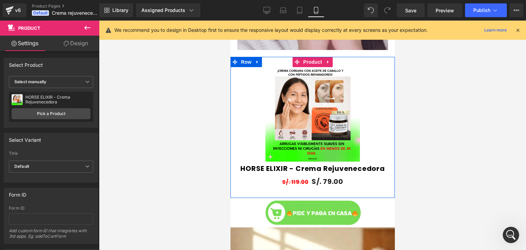
click at [272, 63] on div "Sale Off (P) Image HORSE ELIXIR - Crema Rejuvenecedora (P) Title S/. 119.00 S/.…" at bounding box center [312, 127] width 164 height 141
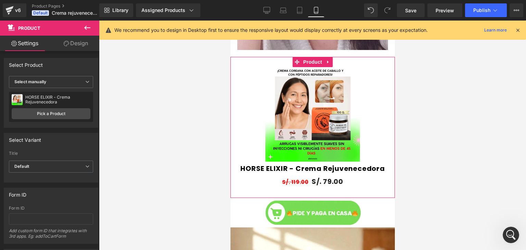
click at [84, 40] on link "Design" at bounding box center [76, 43] width 50 height 15
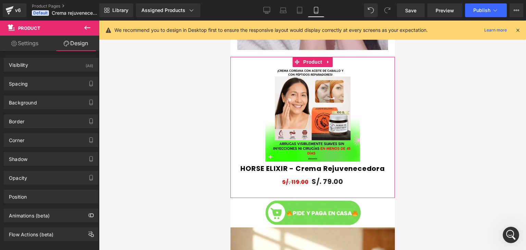
click at [25, 43] on link "Settings" at bounding box center [25, 43] width 50 height 15
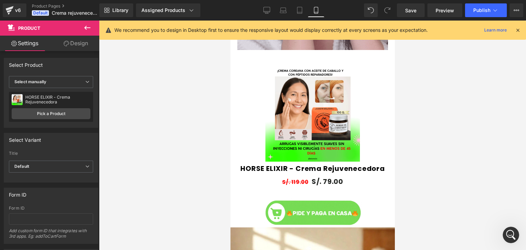
click at [87, 29] on icon at bounding box center [87, 28] width 8 height 8
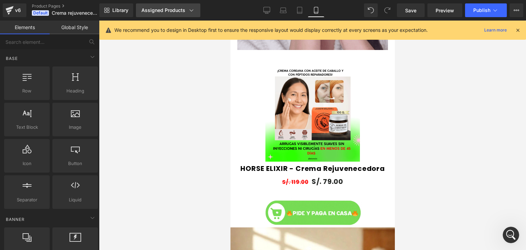
click at [176, 15] on link "Assigned Products" at bounding box center [168, 10] width 64 height 14
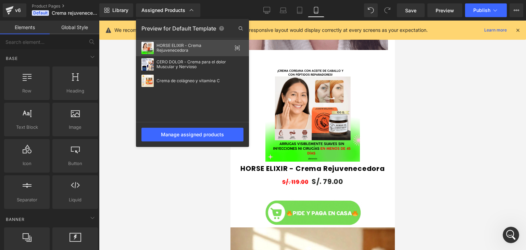
click at [236, 48] on icon at bounding box center [236, 47] width 5 height 5
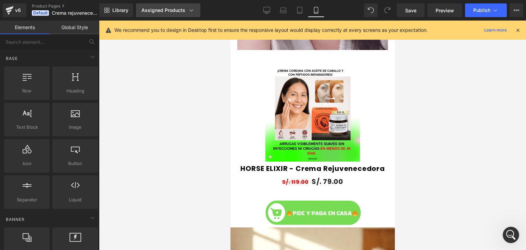
click at [187, 12] on div "Assigned Products" at bounding box center [167, 10] width 53 height 7
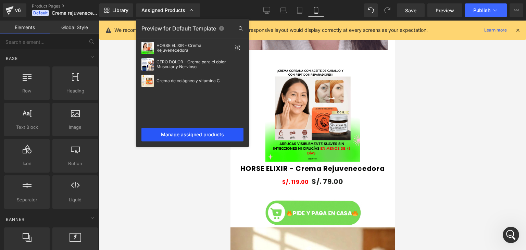
click at [209, 134] on div "Manage assigned products" at bounding box center [192, 135] width 102 height 14
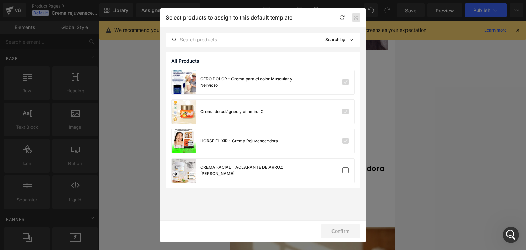
click at [357, 15] on icon at bounding box center [355, 17] width 5 height 5
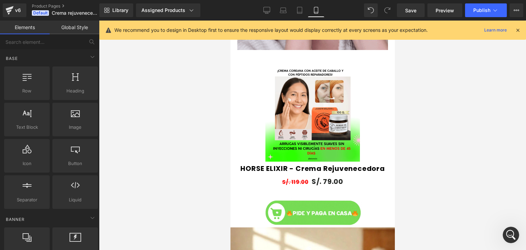
click at [519, 50] on div at bounding box center [312, 135] width 427 height 229
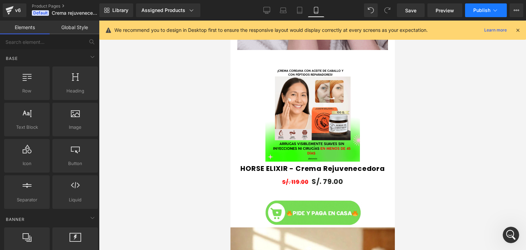
click at [488, 16] on button "Publish" at bounding box center [486, 10] width 42 height 14
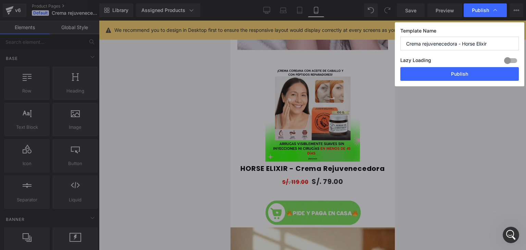
click at [515, 59] on div at bounding box center [510, 60] width 16 height 11
drag, startPoint x: 431, startPoint y: 58, endPoint x: 401, endPoint y: 59, distance: 29.8
click at [401, 59] on div "Lazy Loading Build Upgrade plan to unlock" at bounding box center [459, 61] width 118 height 11
copy label "azy Loading"
click at [513, 61] on div at bounding box center [510, 60] width 16 height 11
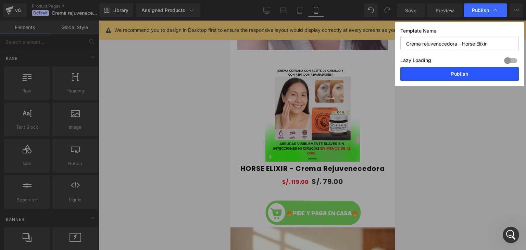
click at [463, 72] on button "Publish" at bounding box center [459, 74] width 118 height 14
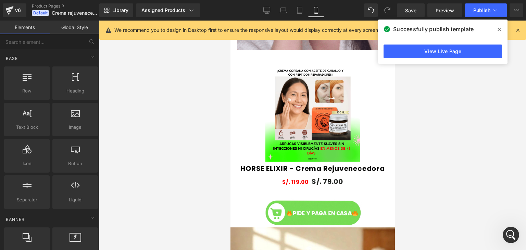
click at [498, 30] on icon at bounding box center [498, 29] width 3 height 3
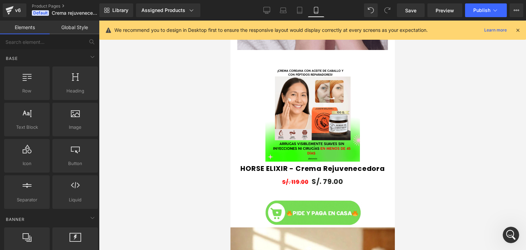
click at [518, 30] on icon at bounding box center [517, 30] width 6 height 6
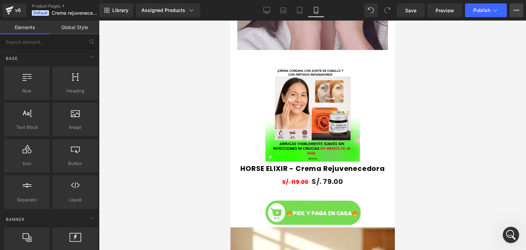
click at [516, 13] on icon at bounding box center [515, 10] width 5 height 5
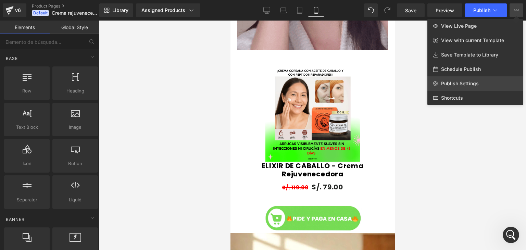
scroll to position [125, 0]
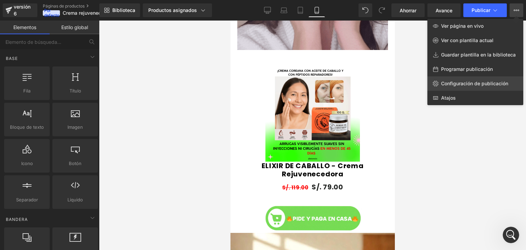
click at [464, 90] on link "Configuración de publicación" at bounding box center [475, 83] width 96 height 14
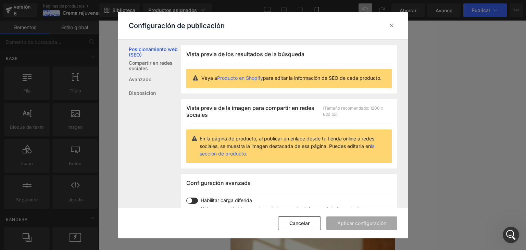
scroll to position [0, 0]
click at [156, 95] on link "Disposición" at bounding box center [155, 93] width 52 height 14
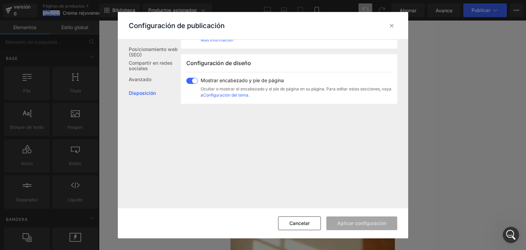
scroll to position [197, 0]
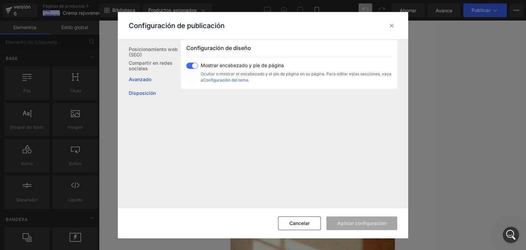
click at [148, 84] on link "Avanzado" at bounding box center [155, 80] width 52 height 14
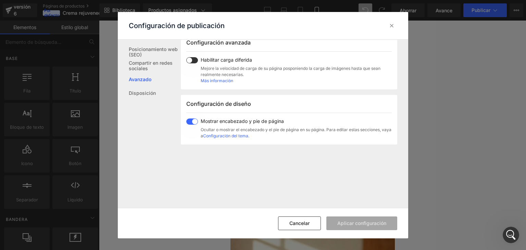
scroll to position [136, 0]
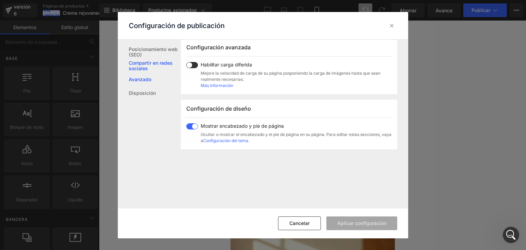
click at [155, 65] on font "Compartir en redes sociales" at bounding box center [151, 65] width 44 height 11
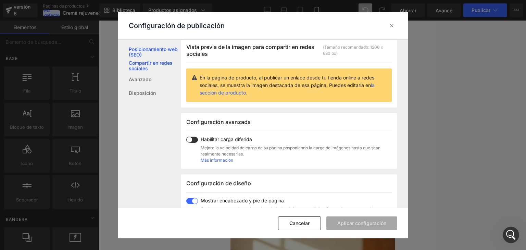
click at [153, 48] on font "Posicionamiento web (SEO)" at bounding box center [153, 51] width 49 height 11
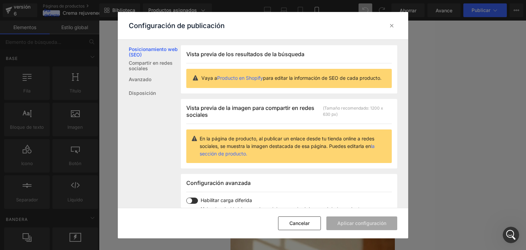
click at [246, 76] on font "Producto en Shopify" at bounding box center [240, 78] width 46 height 6
click at [392, 26] on icon at bounding box center [391, 25] width 7 height 7
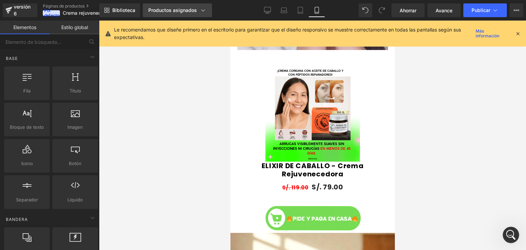
click at [190, 15] on link "Productos asignados" at bounding box center [177, 10] width 69 height 14
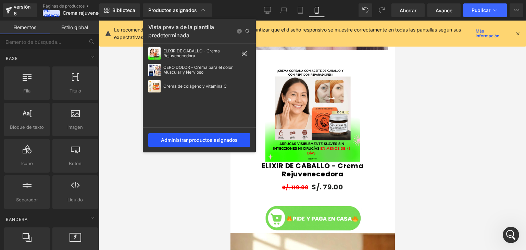
click at [194, 145] on div "Administrar productos asignados" at bounding box center [199, 140] width 102 height 14
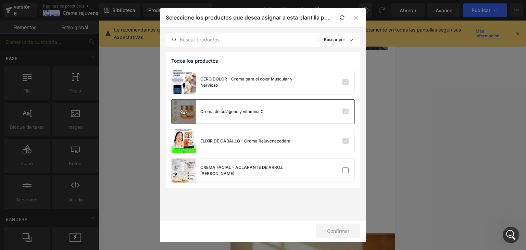
click at [184, 111] on icon at bounding box center [183, 111] width 7 height 7
click at [340, 17] on icon at bounding box center [341, 17] width 5 height 5
click at [357, 20] on div at bounding box center [356, 17] width 8 height 8
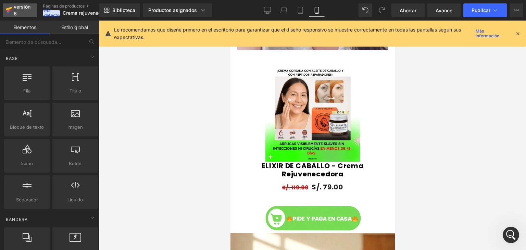
click at [14, 12] on font "versión 6" at bounding box center [22, 10] width 17 height 13
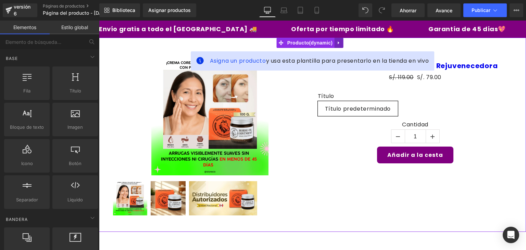
click at [336, 42] on icon at bounding box center [338, 42] width 5 height 5
click at [344, 44] on icon at bounding box center [343, 42] width 5 height 5
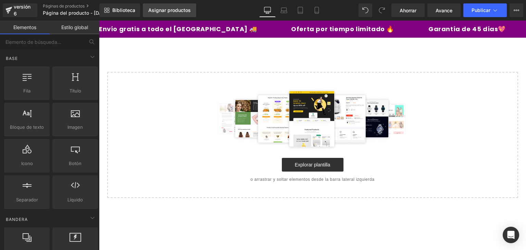
click at [171, 7] on font "Asignar productos" at bounding box center [169, 10] width 42 height 6
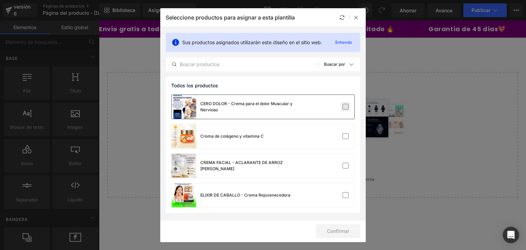
click at [344, 108] on label at bounding box center [345, 107] width 6 height 6
click at [345, 107] on input "checkbox" at bounding box center [345, 107] width 0 height 0
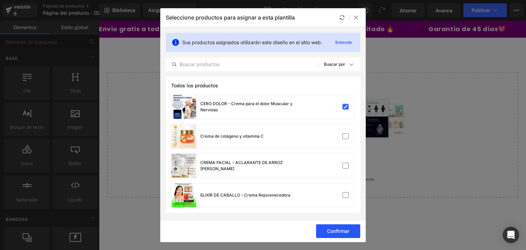
click at [342, 230] on font "Confirmar" at bounding box center [338, 231] width 22 height 6
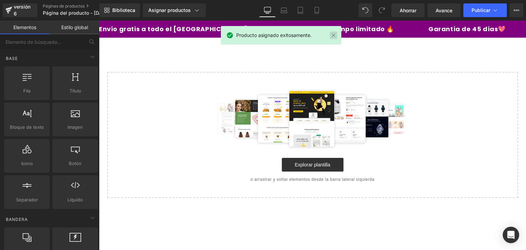
click at [334, 33] on link at bounding box center [334, 35] width 8 height 8
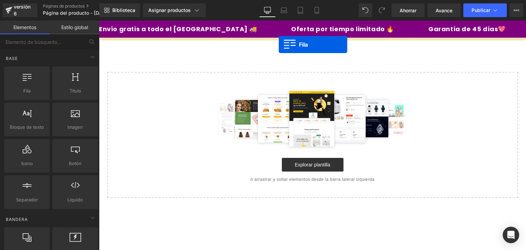
drag, startPoint x: 126, startPoint y: 110, endPoint x: 279, endPoint y: 44, distance: 165.7
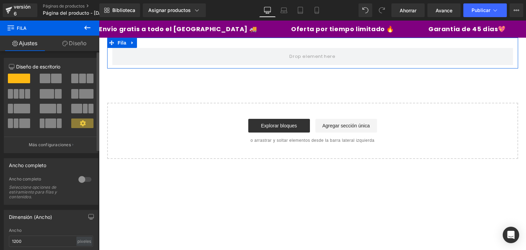
click at [80, 179] on div at bounding box center [85, 179] width 16 height 11
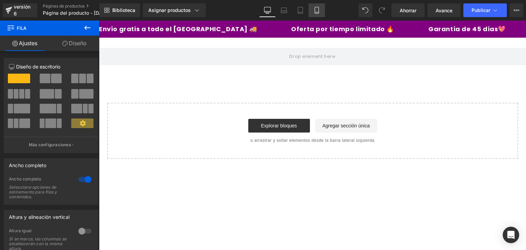
click at [315, 11] on icon at bounding box center [316, 10] width 7 height 7
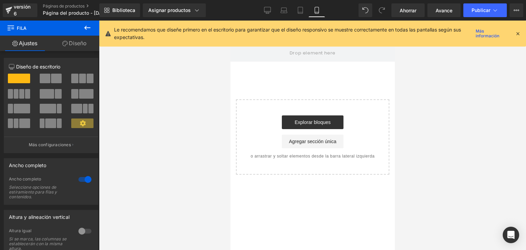
click at [516, 34] on icon at bounding box center [517, 33] width 6 height 6
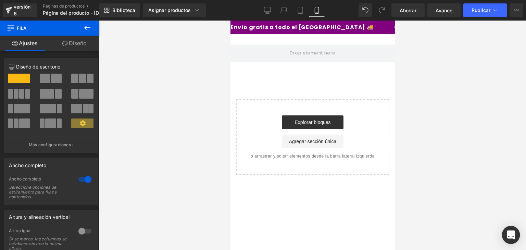
click at [506, 234] on div "Abrir Intercom Messenger" at bounding box center [511, 235] width 18 height 18
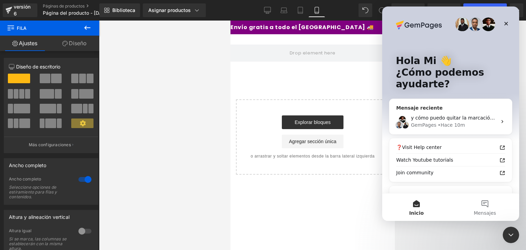
click at [470, 123] on div "GemPages • Hace 10m" at bounding box center [454, 124] width 86 height 7
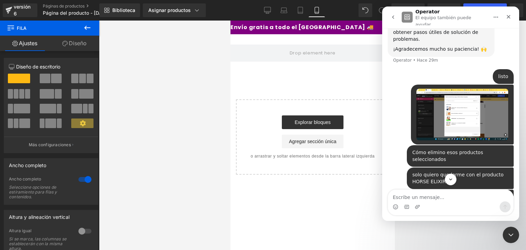
scroll to position [201, 0]
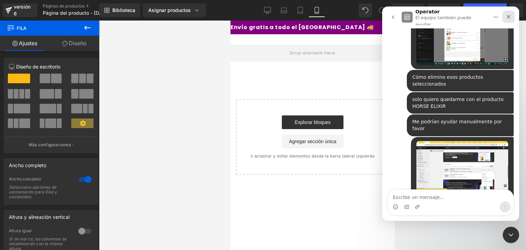
click at [509, 14] on icon "Cerrar" at bounding box center [508, 16] width 5 height 5
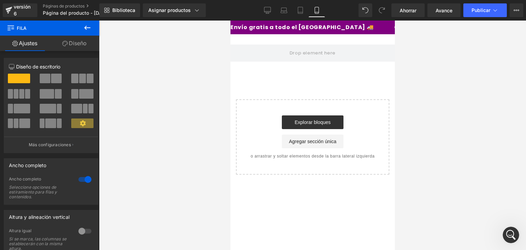
scroll to position [208, 0]
click at [88, 24] on icon at bounding box center [87, 28] width 8 height 8
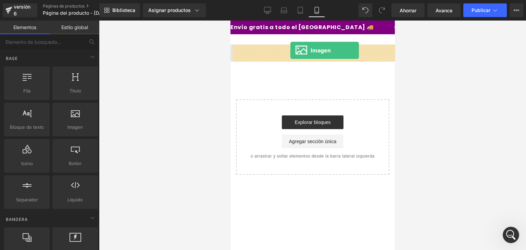
drag, startPoint x: 305, startPoint y: 139, endPoint x: 291, endPoint y: 52, distance: 87.8
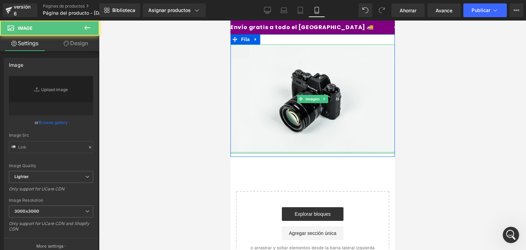
type input "//[DOMAIN_NAME][URL]"
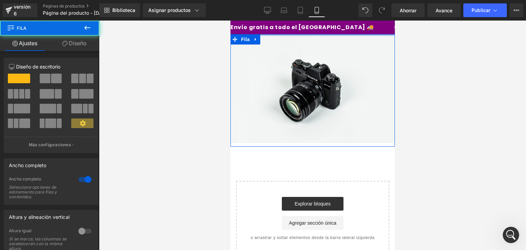
drag, startPoint x: 311, startPoint y: 42, endPoint x: 312, endPoint y: 24, distance: 18.5
click at [312, 24] on body "Ir directamente al contenido Envío gratis a todo el [GEOGRAPHIC_DATA] 🚚 Oferta …" at bounding box center [312, 144] width 164 height 246
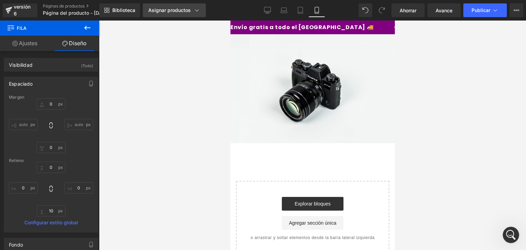
click at [188, 11] on font "Asignar productos" at bounding box center [169, 10] width 42 height 6
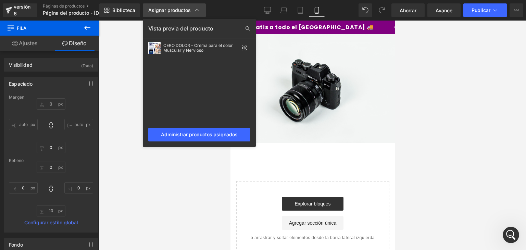
click at [188, 11] on font "Asignar productos" at bounding box center [169, 10] width 42 height 6
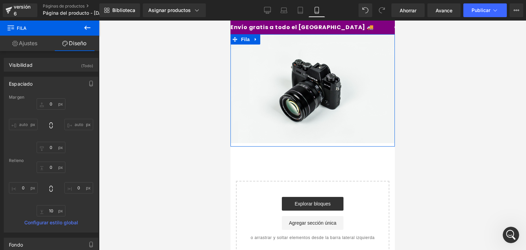
click at [29, 43] on font "Ajustes" at bounding box center [28, 43] width 18 height 7
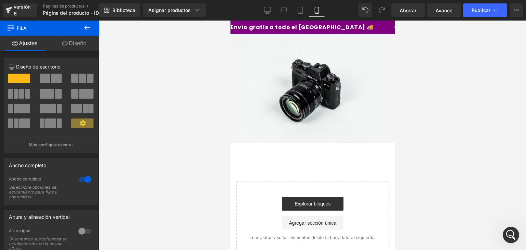
click at [87, 30] on icon at bounding box center [87, 28] width 8 height 8
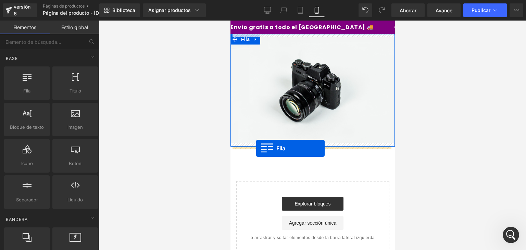
drag, startPoint x: 255, startPoint y: 108, endPoint x: 256, endPoint y: 148, distance: 39.7
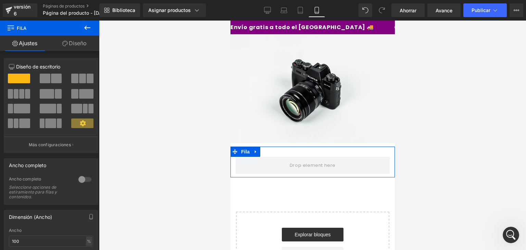
click at [80, 177] on div at bounding box center [85, 179] width 16 height 11
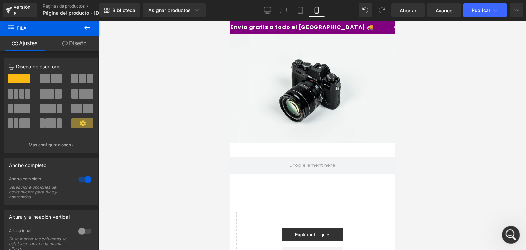
click at [510, 229] on icon "Abrir Intercom Messenger" at bounding box center [509, 233] width 11 height 11
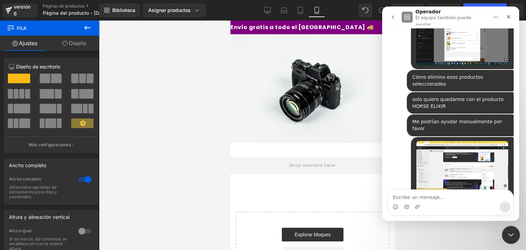
scroll to position [202, 0]
click at [509, 16] on icon "Cerrar" at bounding box center [509, 17] width 4 height 4
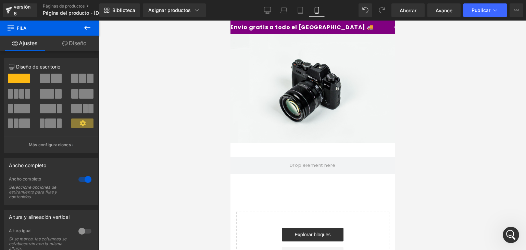
click at [85, 26] on icon at bounding box center [87, 28] width 8 height 8
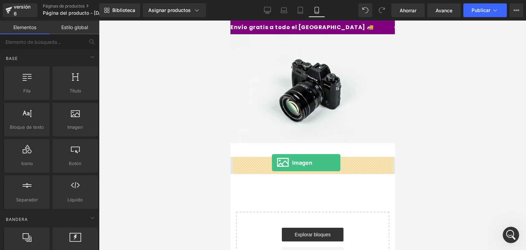
drag, startPoint x: 311, startPoint y: 145, endPoint x: 271, endPoint y: 163, distance: 42.9
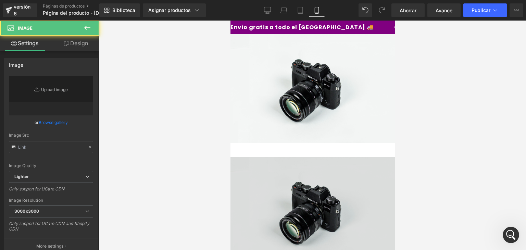
type input "//[DOMAIN_NAME][URL]"
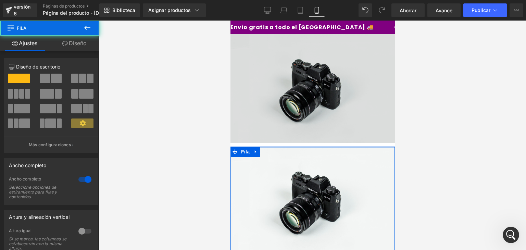
drag, startPoint x: 320, startPoint y: 153, endPoint x: 324, endPoint y: 133, distance: 20.6
click at [324, 133] on div "Imagen Fila Imagen Fila Seleccione su diseño" at bounding box center [312, 201] width 164 height 334
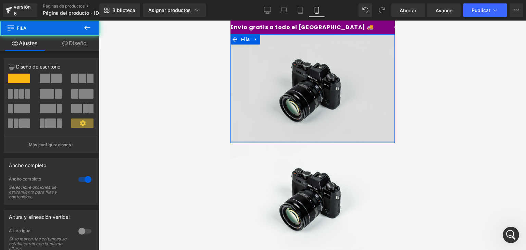
drag, startPoint x: 359, startPoint y: 144, endPoint x: 359, endPoint y: 132, distance: 12.7
click at [359, 132] on div "Imagen Fila" at bounding box center [312, 88] width 164 height 109
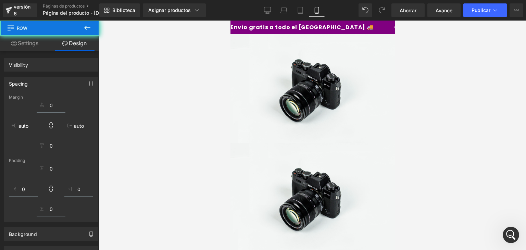
click at [416, 132] on div at bounding box center [312, 135] width 427 height 229
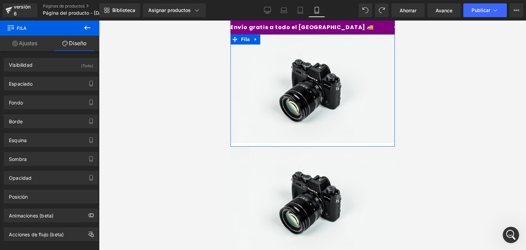
click at [24, 42] on font "Ajustes" at bounding box center [28, 43] width 18 height 7
